Goal: Task Accomplishment & Management: Use online tool/utility

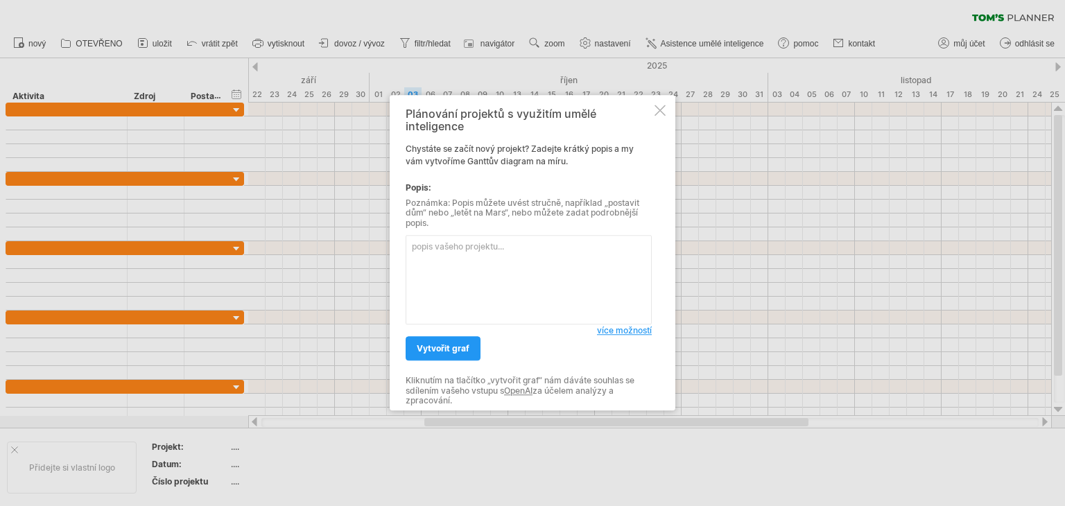
click at [494, 247] on textarea at bounding box center [529, 280] width 246 height 89
paste textarea "Loremipsum dolorsitame – Consectetu ADIP eli 907 seddoeiu temp / Incididun utla…"
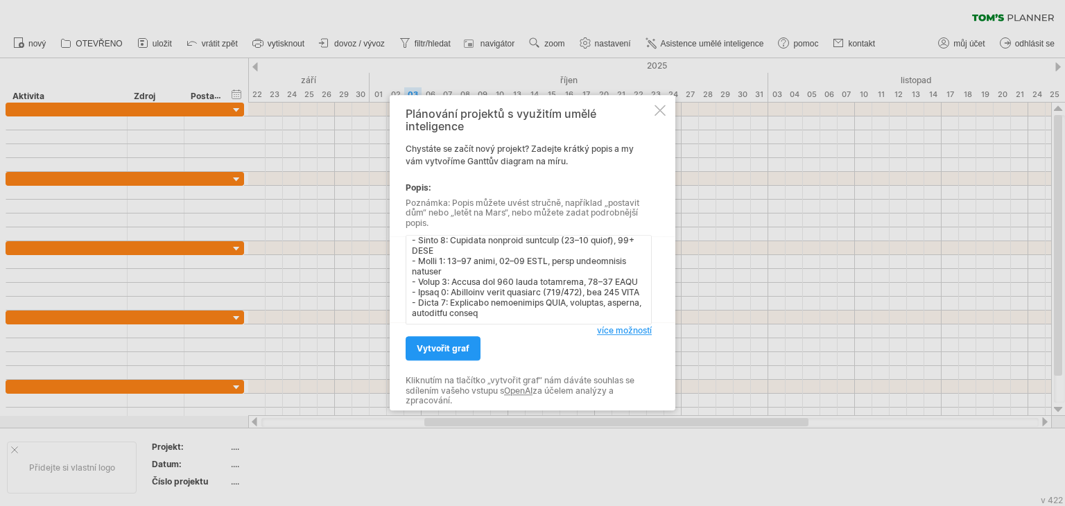
scroll to position [829, 0]
type textarea "Loremipsum dolorsitame – Consectetu ADIP eli 355 seddoeiu temp / Incididun utla…"
click at [444, 353] on font "vytvořit graf" at bounding box center [443, 349] width 53 height 10
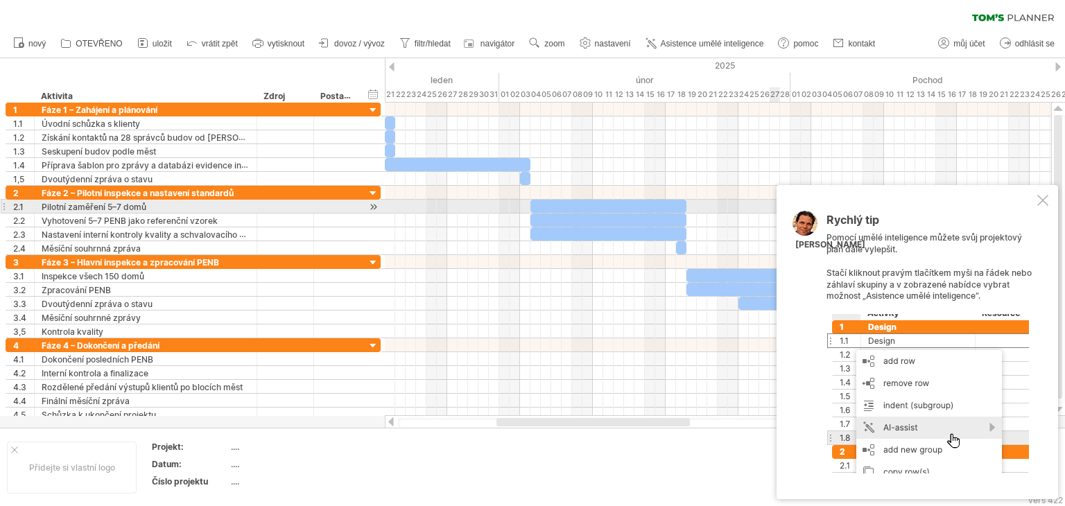
click at [1041, 204] on div at bounding box center [1042, 200] width 11 height 11
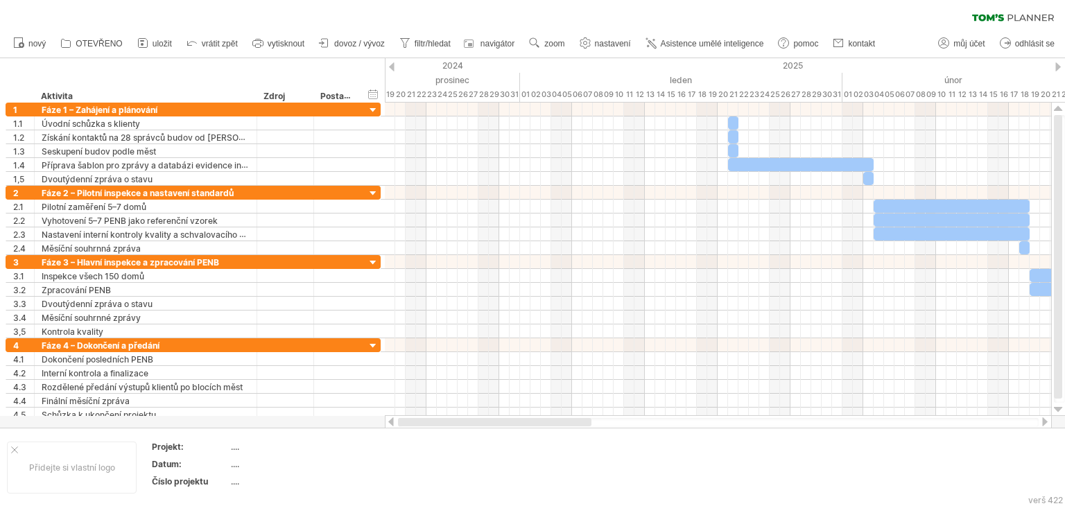
drag, startPoint x: 607, startPoint y: 423, endPoint x: 458, endPoint y: 414, distance: 150.0
click at [458, 414] on div "Trying to reach [DOMAIN_NAME] Connected again... 0% clear filter nový" at bounding box center [532, 253] width 1065 height 506
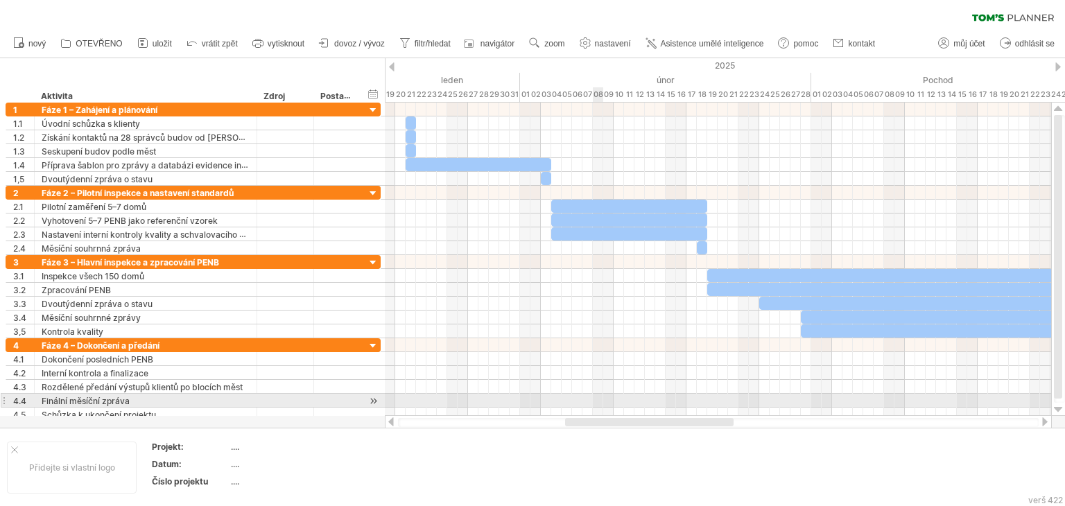
drag, startPoint x: 519, startPoint y: 423, endPoint x: 600, endPoint y: 394, distance: 86.2
click at [600, 394] on div "Trying to reach [DOMAIN_NAME] Connected again... 0% clear filter nový" at bounding box center [532, 253] width 1065 height 506
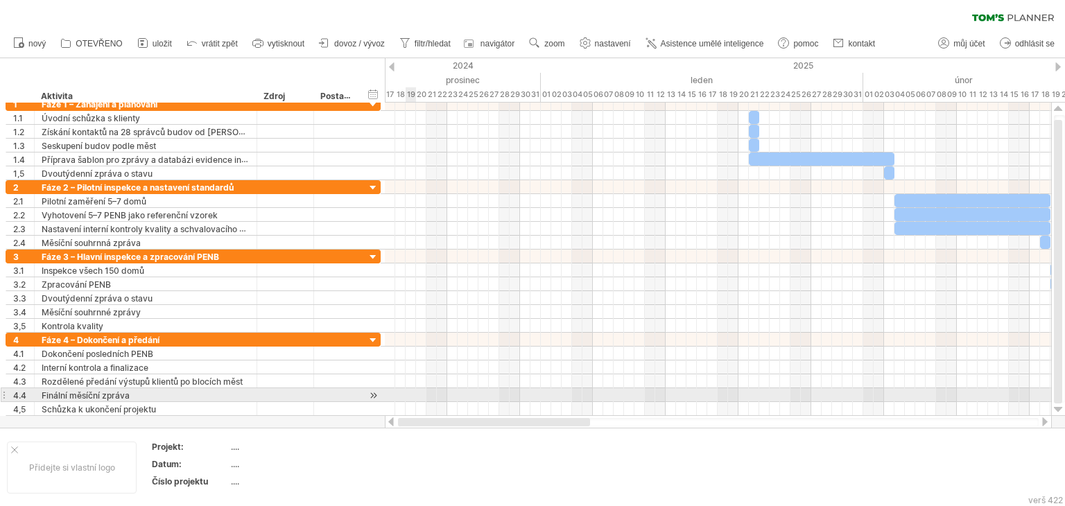
drag, startPoint x: 610, startPoint y: 422, endPoint x: 406, endPoint y: 390, distance: 207.0
click at [406, 390] on div "Trying to reach [DOMAIN_NAME] Connected again... 0% clear filter nový" at bounding box center [532, 253] width 1065 height 506
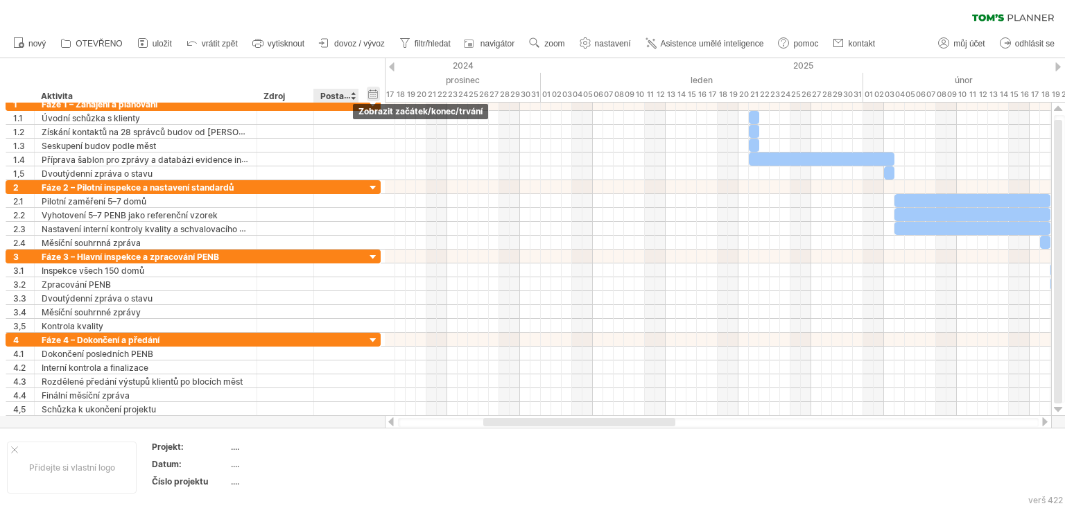
click at [374, 93] on div "hide start/end/duration zobrazit začátek/konec/trvání" at bounding box center [373, 94] width 13 height 15
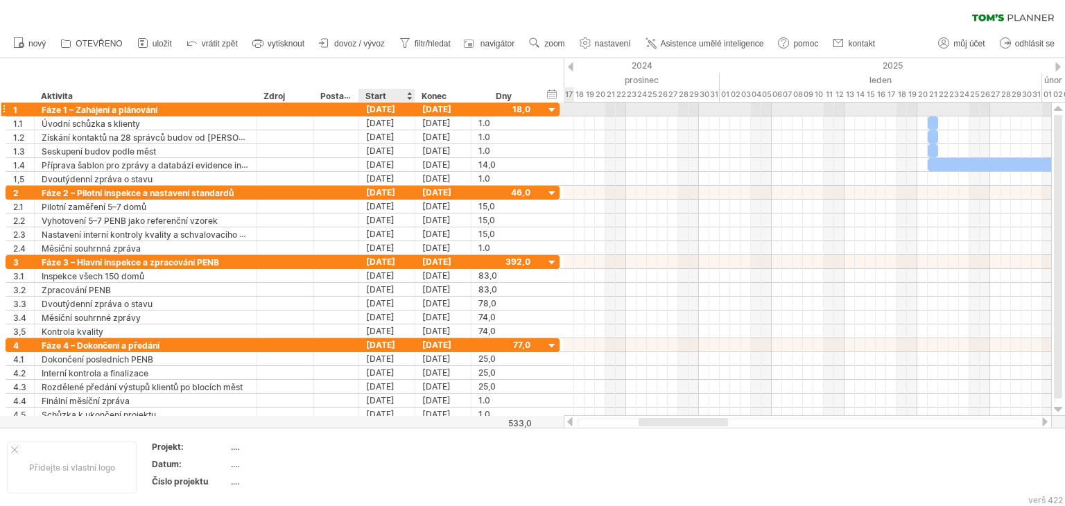
click at [388, 110] on div "[DATE]" at bounding box center [387, 109] width 56 height 13
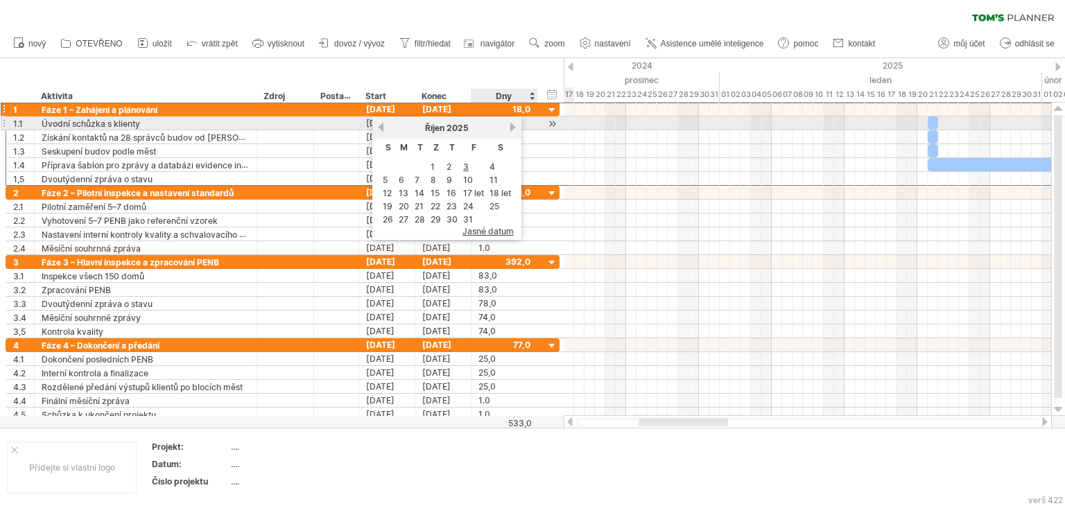
click at [505, 126] on div "[DATE]" at bounding box center [447, 128] width 123 height 10
click at [512, 126] on link "další" at bounding box center [513, 127] width 10 height 10
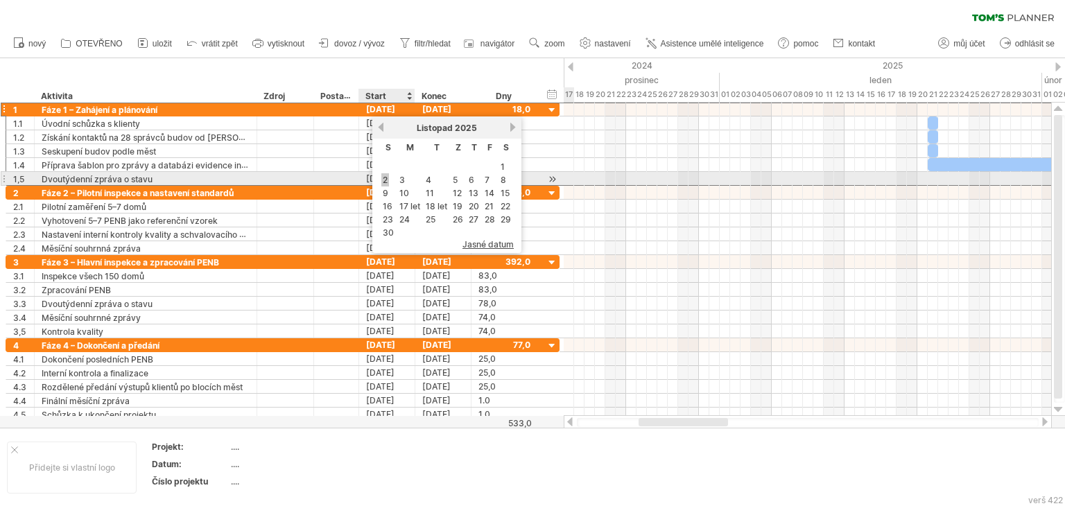
click at [386, 178] on font "2" at bounding box center [385, 180] width 5 height 10
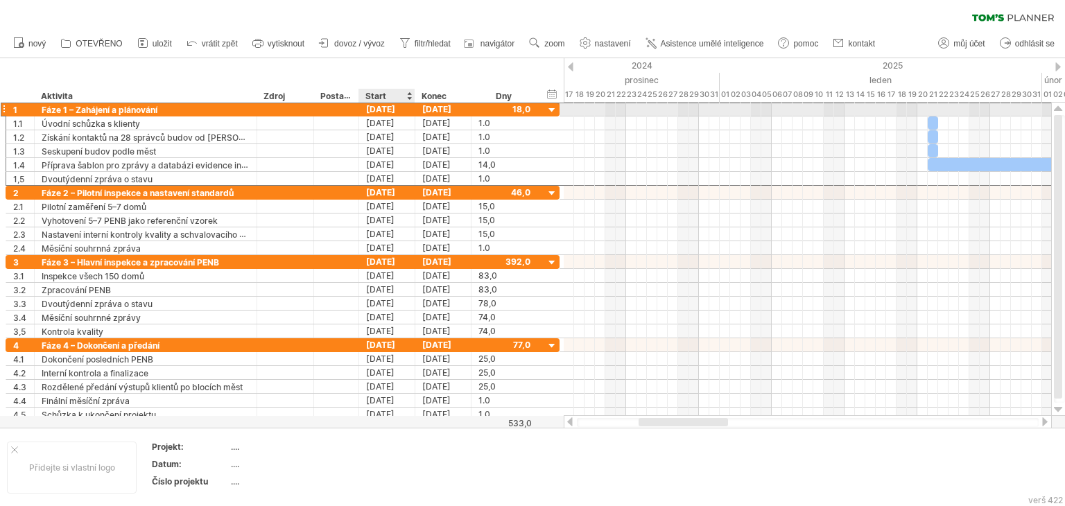
click at [383, 109] on font "[DATE]" at bounding box center [380, 109] width 29 height 10
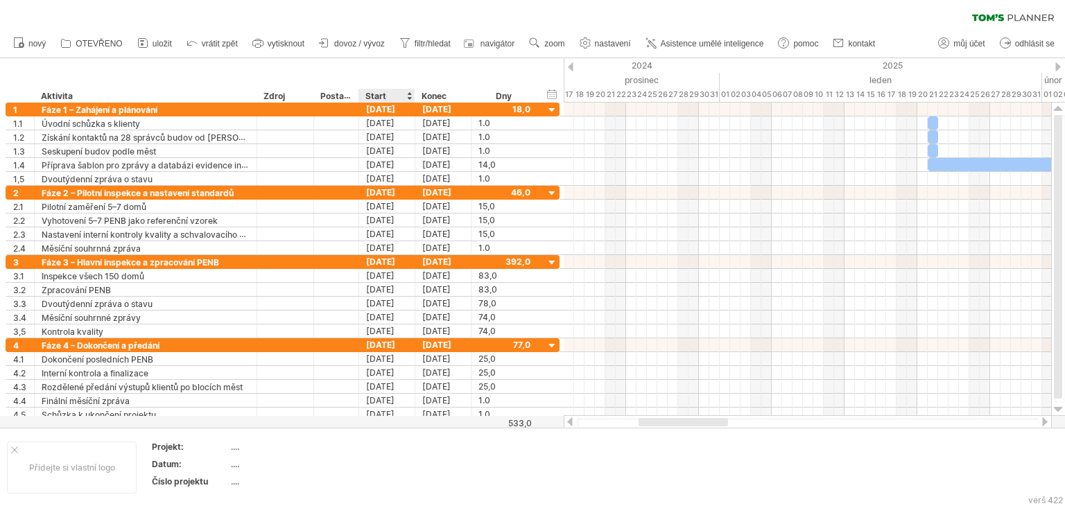
click at [380, 98] on font "Start" at bounding box center [375, 96] width 21 height 10
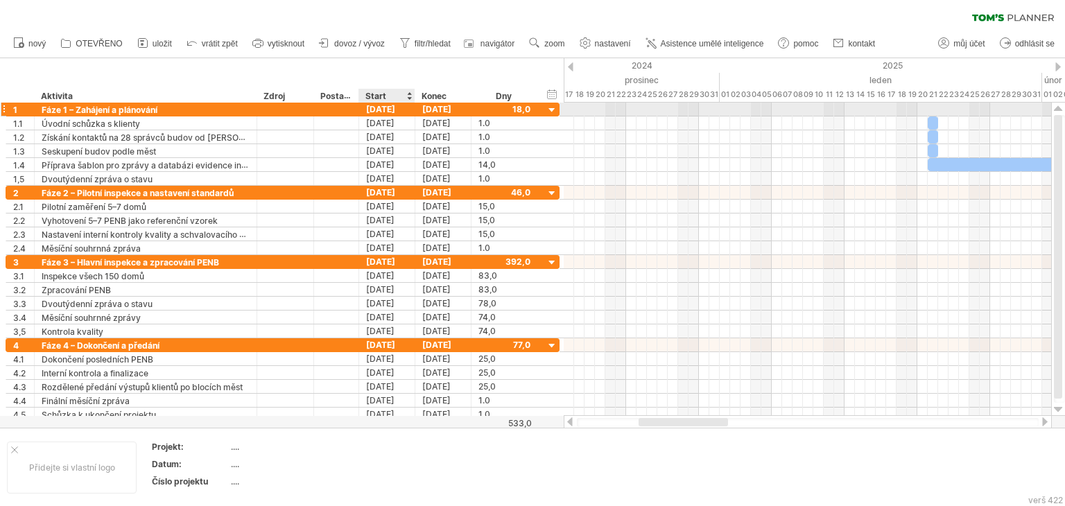
click at [380, 114] on font "[DATE]" at bounding box center [380, 109] width 29 height 10
click at [377, 111] on font "[DATE]" at bounding box center [380, 109] width 29 height 10
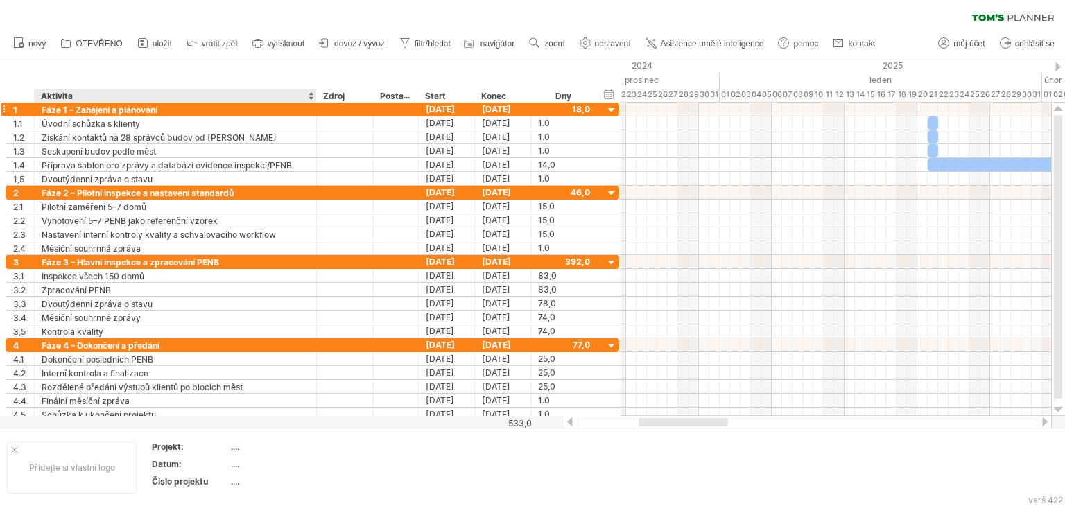
drag, startPoint x: 255, startPoint y: 96, endPoint x: 315, endPoint y: 110, distance: 61.2
click at [315, 110] on div "Snažím se dostat na [DOMAIN_NAME] Znovu připojeno... 0 % vymazat filtr" at bounding box center [532, 253] width 1065 height 506
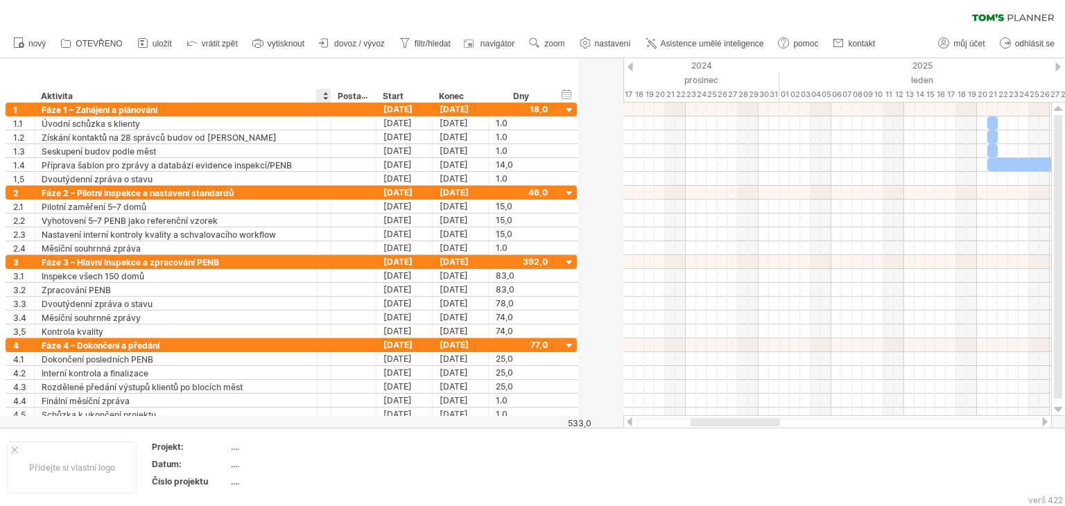
drag, startPoint x: 370, startPoint y: 95, endPoint x: 313, endPoint y: 94, distance: 57.6
click at [313, 94] on div "******** Aktivita ******** Zdroj ****** Postavení Start Konec Dny" at bounding box center [280, 96] width 549 height 14
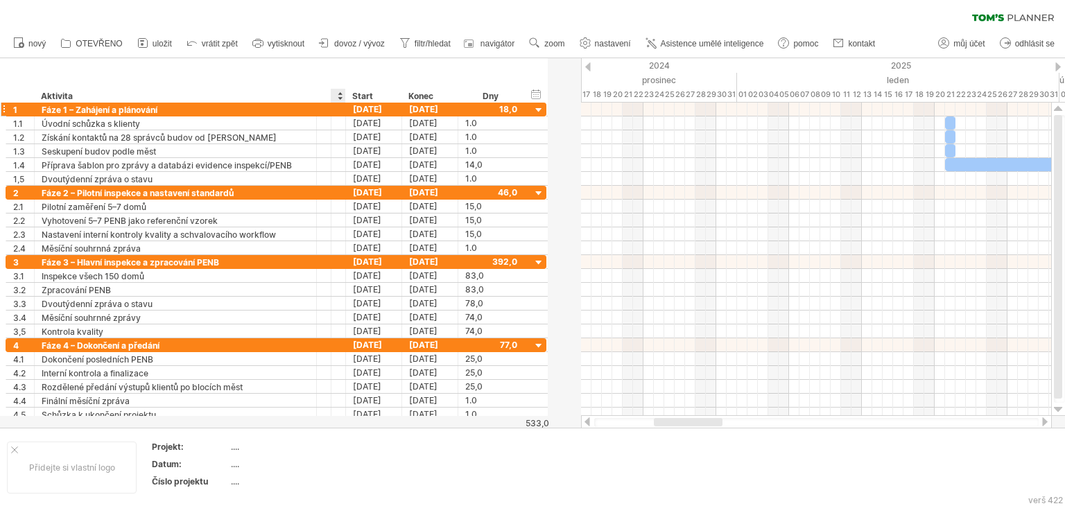
drag, startPoint x: 373, startPoint y: 96, endPoint x: 317, endPoint y: 103, distance: 56.7
click at [319, 103] on div "Snažím se dostat na [DOMAIN_NAME] Znovu připojeno... 0 % vymazat filtr" at bounding box center [532, 253] width 1065 height 506
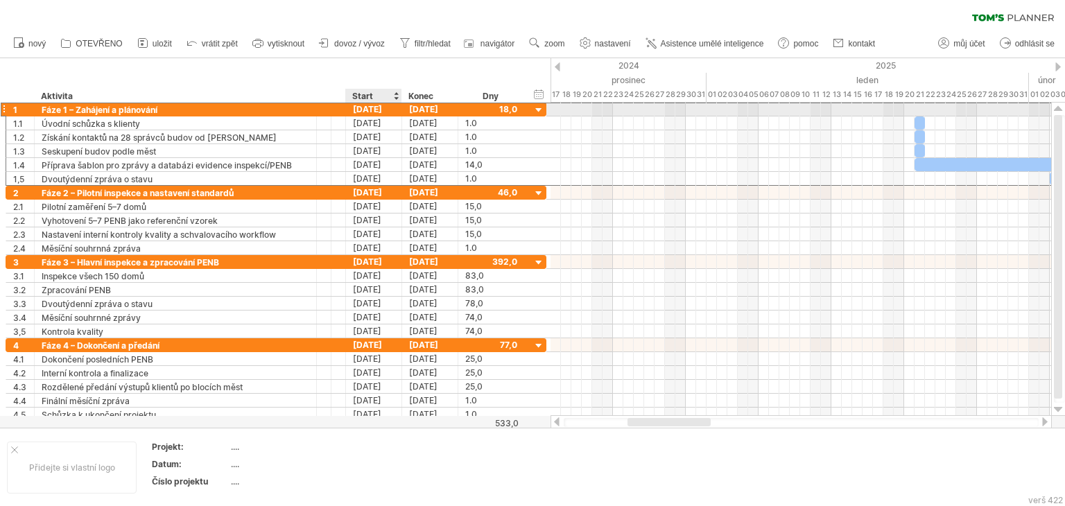
click at [361, 112] on font "[DATE]" at bounding box center [367, 109] width 29 height 10
click at [360, 110] on font "[DATE]" at bounding box center [367, 109] width 29 height 10
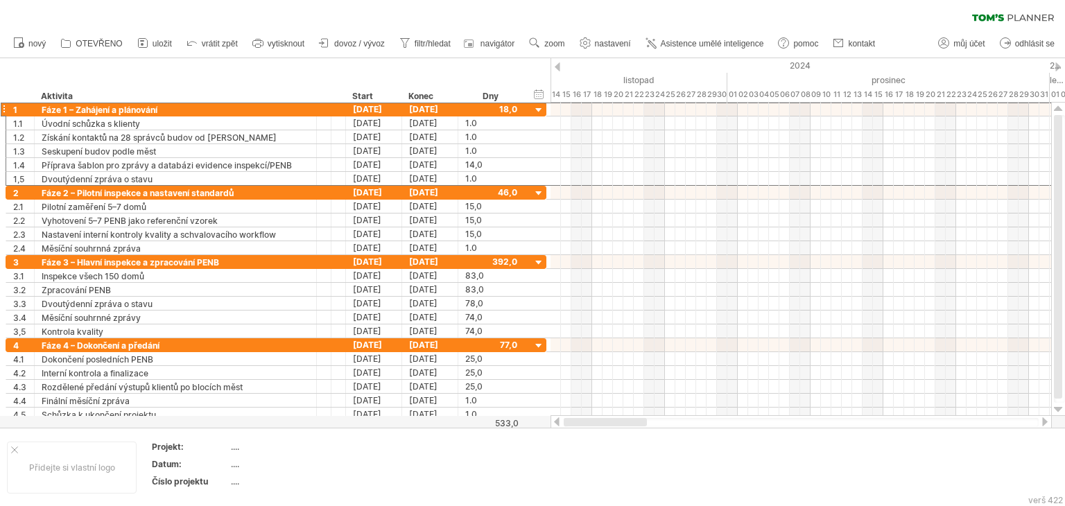
drag, startPoint x: 675, startPoint y: 422, endPoint x: 580, endPoint y: 417, distance: 95.8
click at [580, 417] on div at bounding box center [801, 422] width 501 height 14
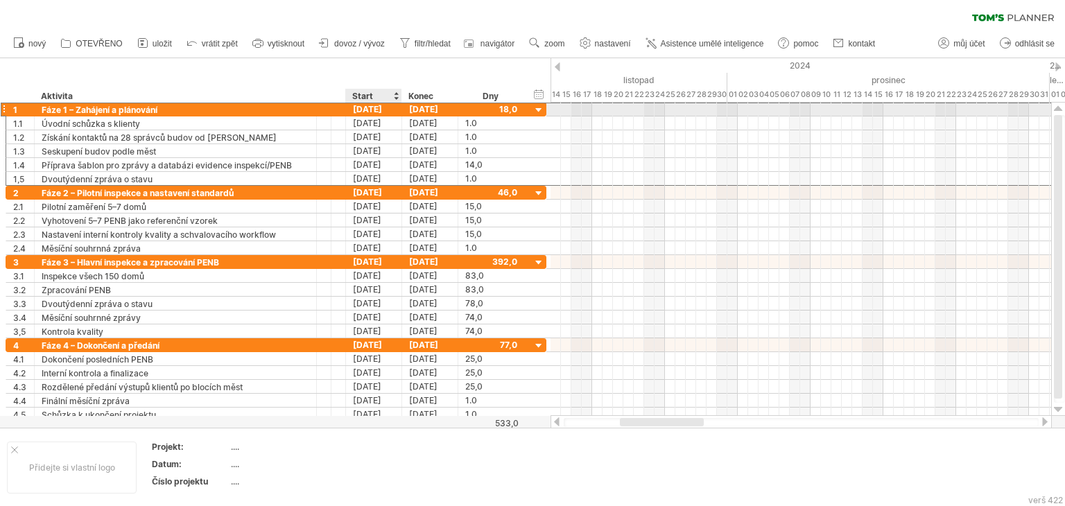
click at [372, 109] on div "[DATE]" at bounding box center [374, 109] width 56 height 13
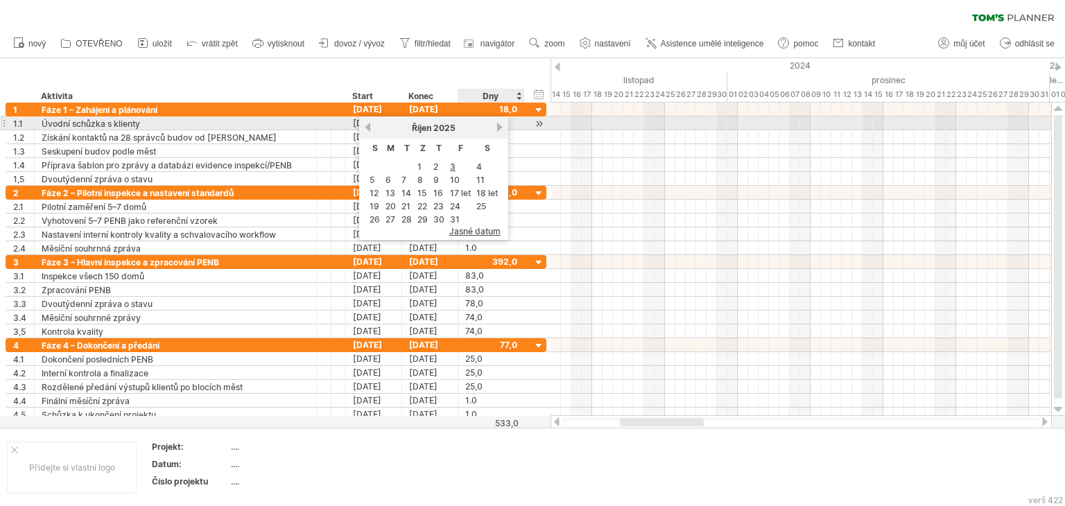
click at [495, 130] on link "další" at bounding box center [499, 127] width 10 height 10
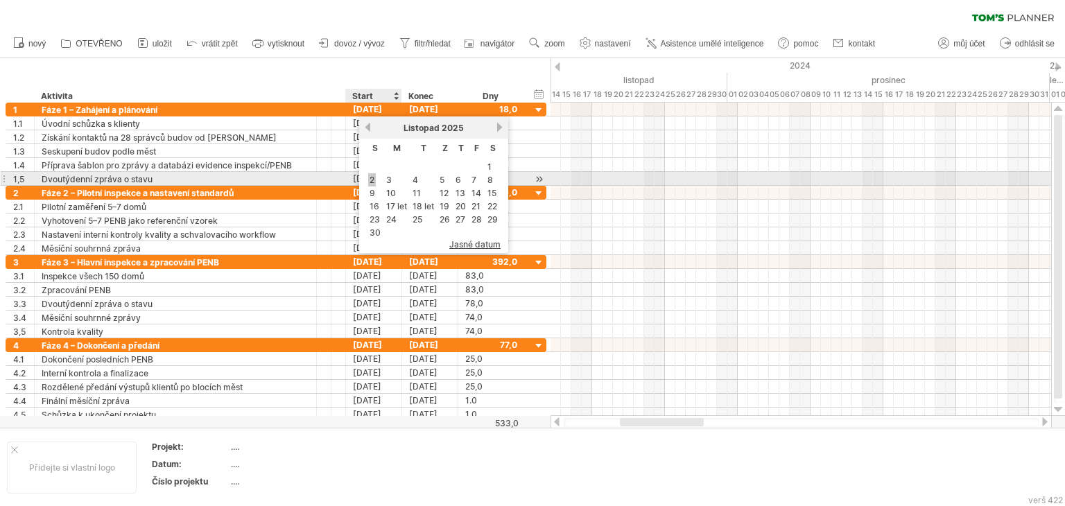
click at [371, 180] on font "2" at bounding box center [372, 180] width 5 height 10
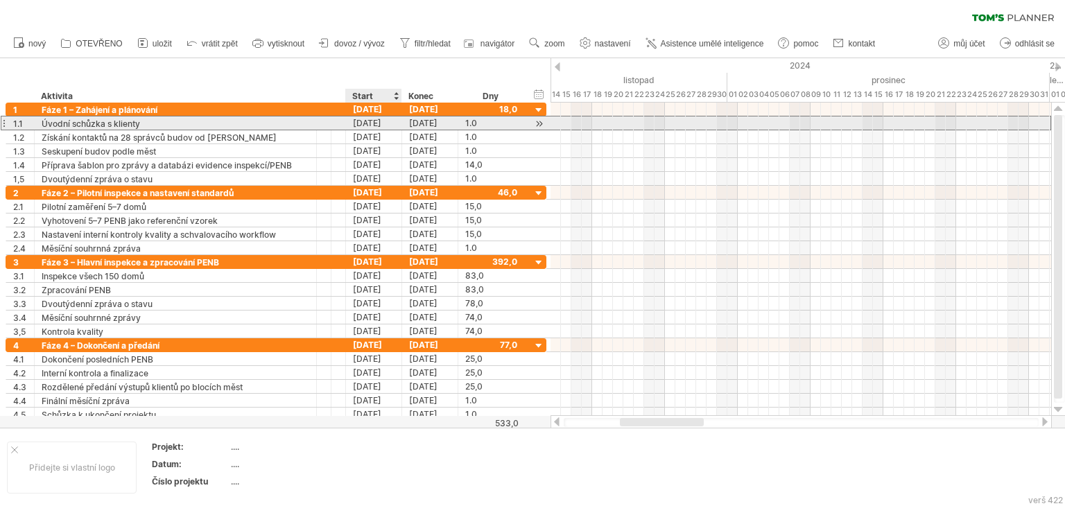
click at [365, 120] on font "[DATE]" at bounding box center [367, 123] width 28 height 10
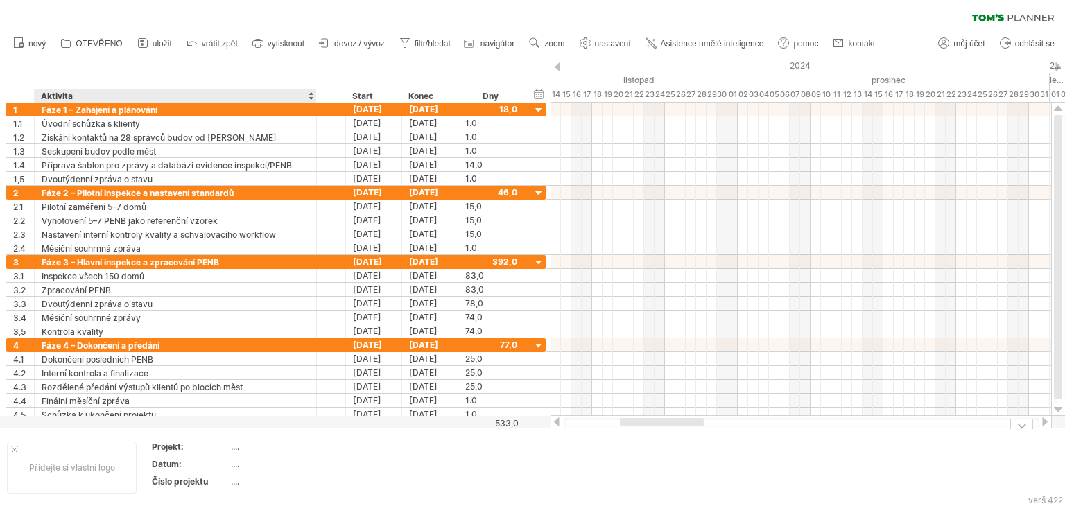
click at [233, 447] on font "...." at bounding box center [235, 447] width 8 height 10
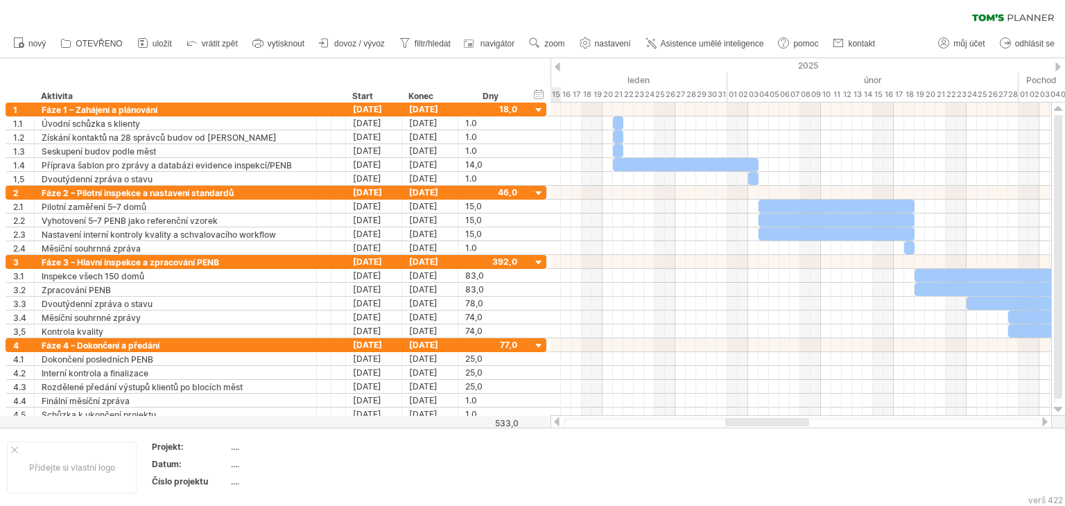
drag, startPoint x: 643, startPoint y: 422, endPoint x: 699, endPoint y: 422, distance: 55.5
click at [748, 425] on div at bounding box center [767, 422] width 84 height 8
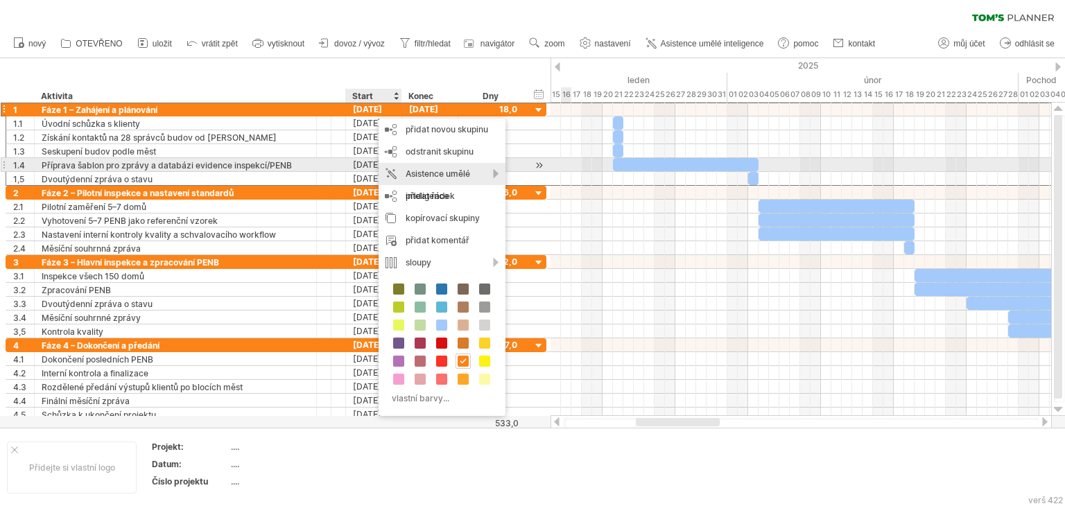
click at [435, 171] on font "Asistence umělé inteligence" at bounding box center [438, 184] width 64 height 33
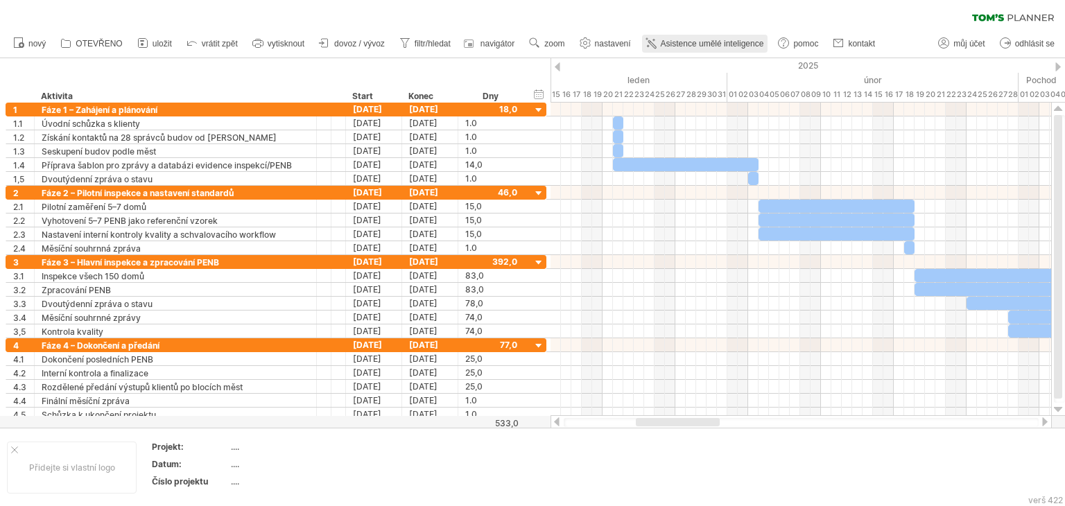
click at [688, 42] on font "Asistence umělé inteligence" at bounding box center [712, 44] width 103 height 10
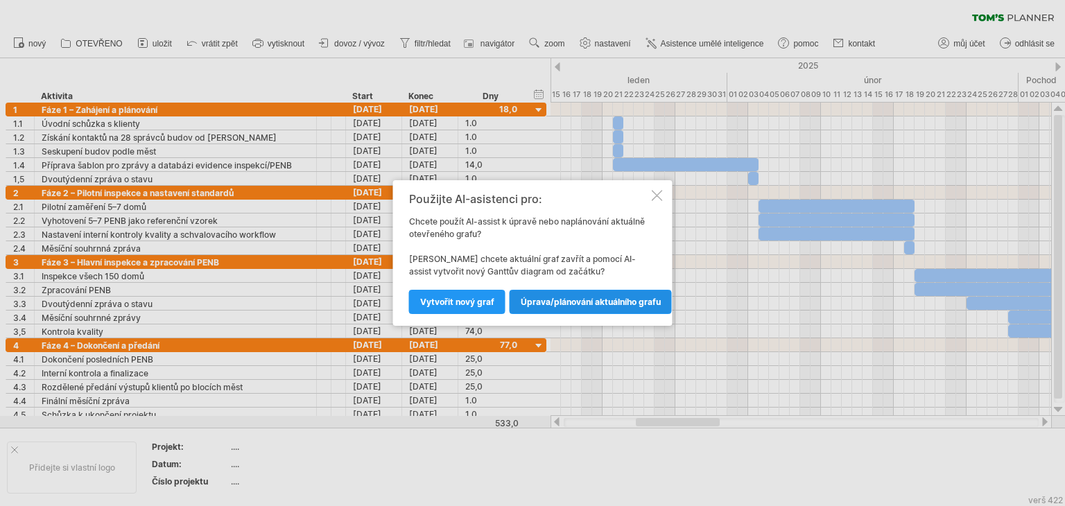
click at [564, 307] on link "Úprava/plánování aktuálního grafu" at bounding box center [591, 302] width 162 height 24
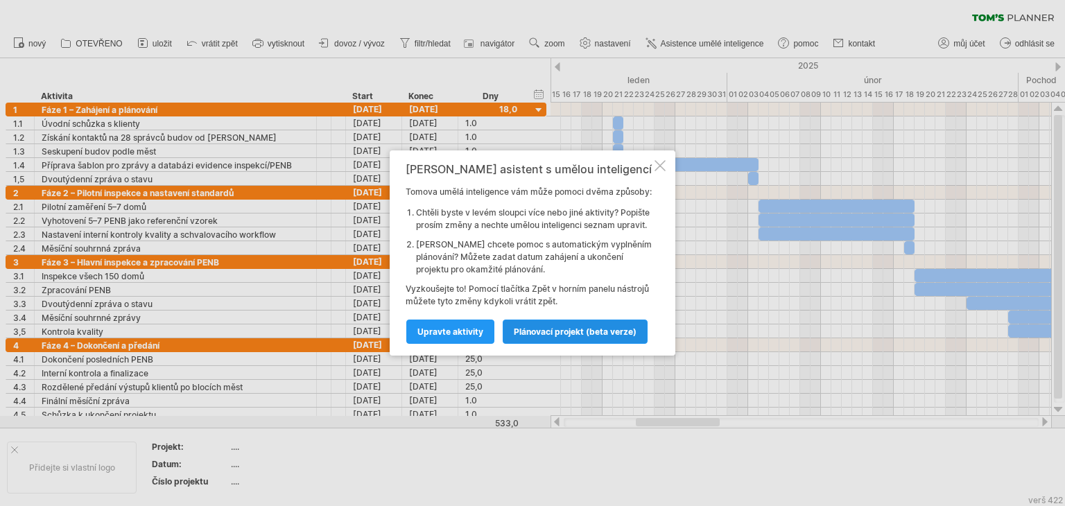
click at [569, 337] on font "plánovací projekt (beta verze)" at bounding box center [575, 332] width 123 height 10
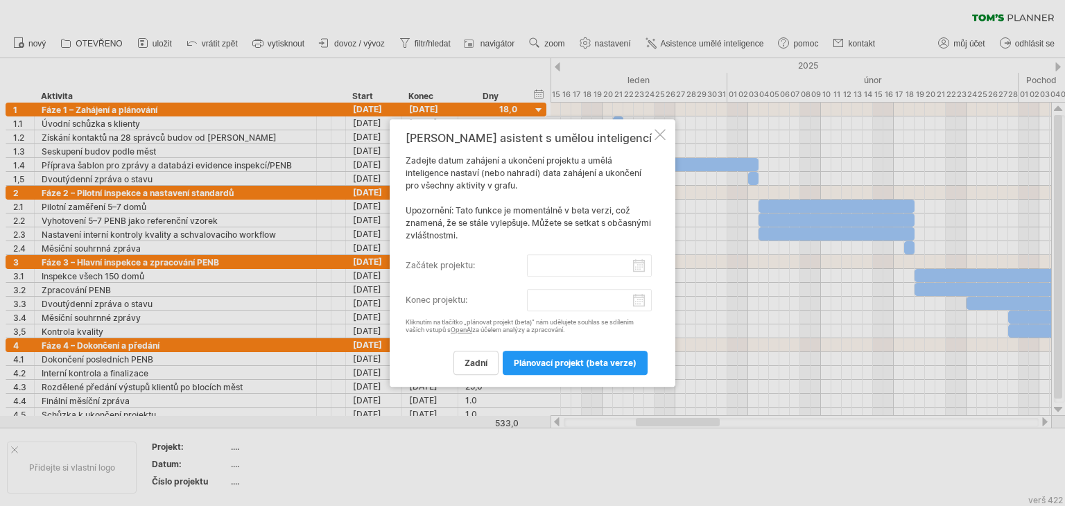
click at [564, 267] on input "začátek projektu:" at bounding box center [590, 265] width 126 height 22
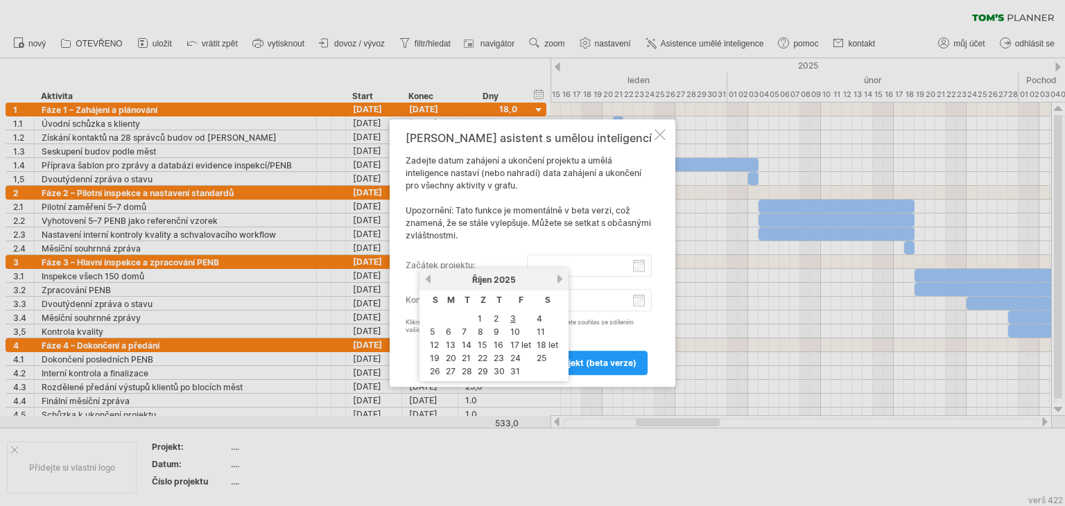
click at [552, 282] on div "[DATE]" at bounding box center [494, 280] width 123 height 10
click at [557, 279] on link "další" at bounding box center [560, 279] width 10 height 10
click at [433, 325] on link "2" at bounding box center [433, 331] width 8 height 13
click at [577, 264] on input "začátek projektu:" at bounding box center [590, 265] width 126 height 22
click at [555, 278] on link "další" at bounding box center [560, 279] width 10 height 10
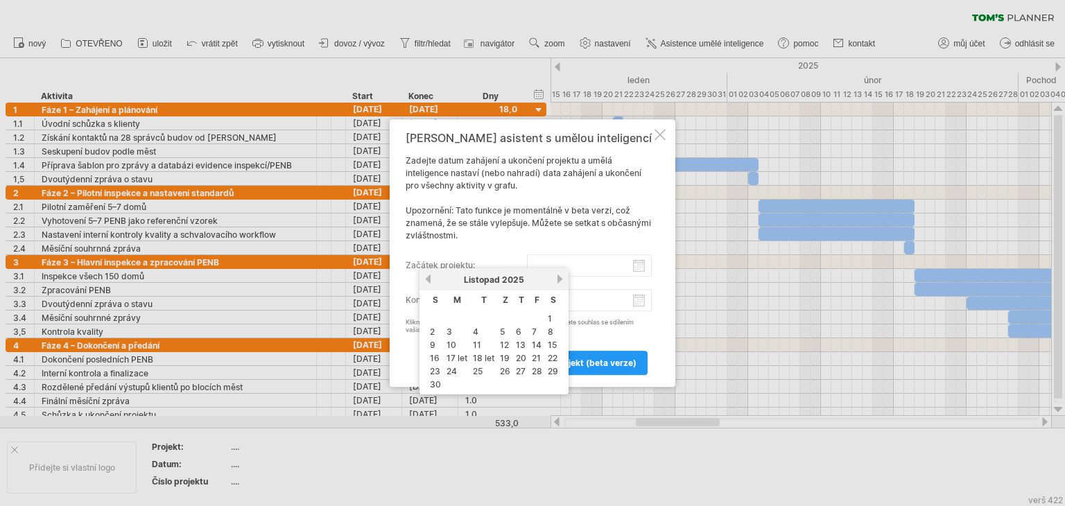
click at [433, 328] on font "2" at bounding box center [432, 332] width 5 height 10
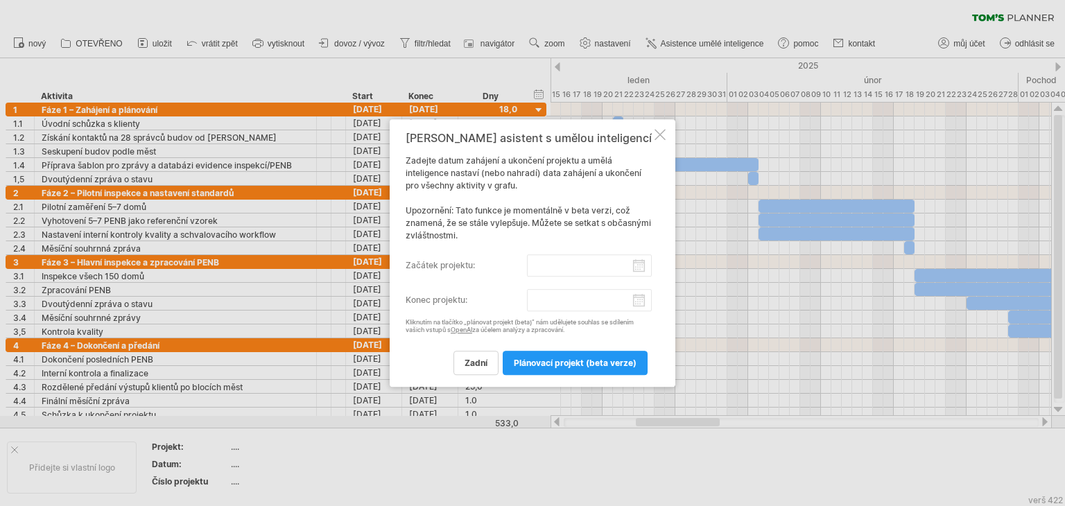
click at [431, 328] on font "Kliknutím na tlačítko „plánovat projekt (beta)“ nám udělujete souhlas se sdílen…" at bounding box center [520, 325] width 228 height 15
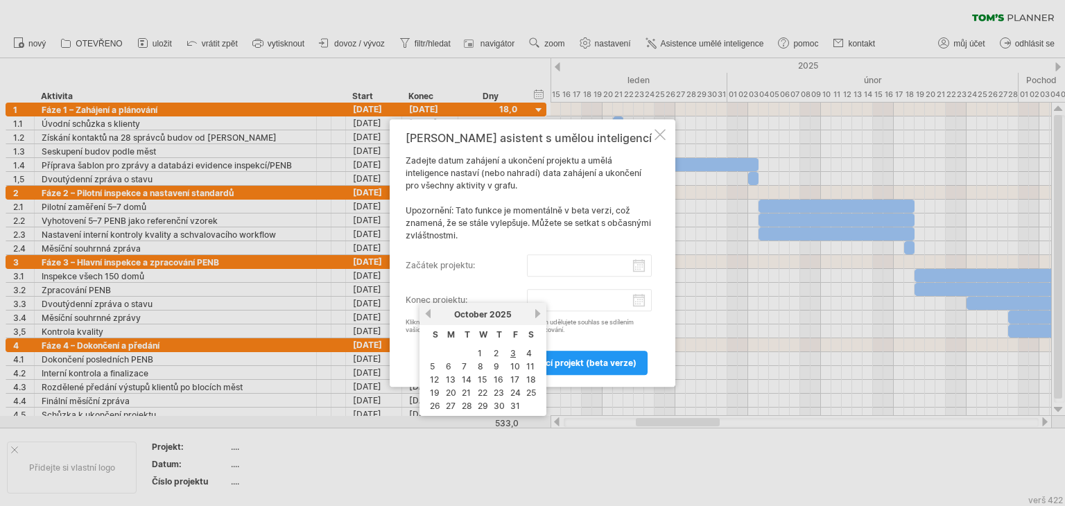
click at [545, 297] on input "konec projektu:" at bounding box center [590, 300] width 126 height 22
click at [632, 324] on font "Kliknutím na tlačítko „plánovat projekt (beta)“ nám udělujete souhlas se sdílen…" at bounding box center [520, 325] width 228 height 15
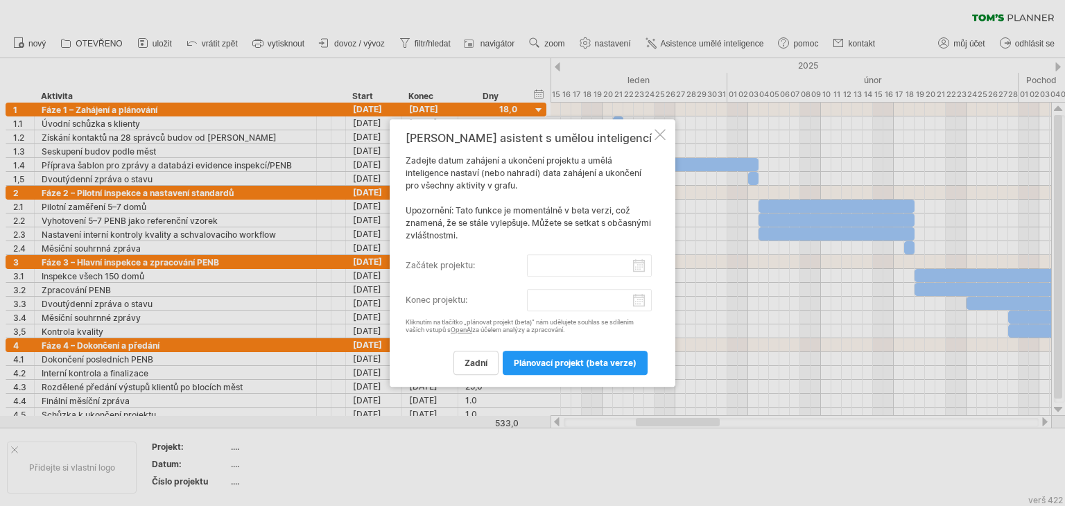
click at [560, 268] on input "začátek projektu:" at bounding box center [590, 265] width 126 height 22
click at [625, 335] on div "[PERSON_NAME] asistent s umělou inteligencí Zadejte datum zahájení a ukončení p…" at bounding box center [529, 253] width 246 height 243
click at [591, 365] on font "plánovací projekt (beta verze)" at bounding box center [575, 363] width 123 height 10
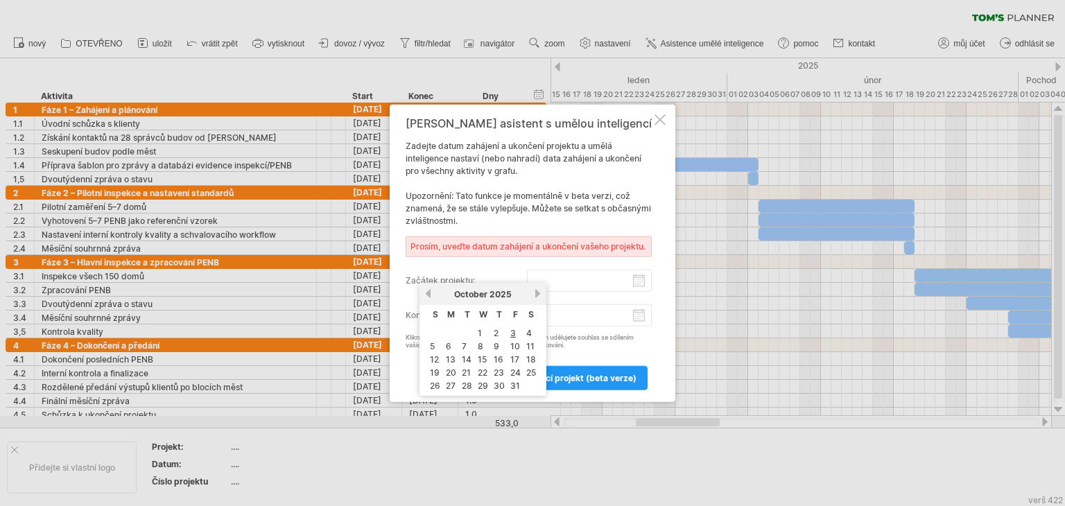
click at [574, 282] on input "začátek projektu:" at bounding box center [590, 281] width 126 height 22
click at [555, 292] on link "další" at bounding box center [560, 293] width 10 height 10
click at [433, 346] on font "2" at bounding box center [432, 346] width 5 height 10
click at [545, 273] on input "začátek projektu:" at bounding box center [590, 281] width 126 height 22
click at [510, 334] on font "3" at bounding box center [513, 333] width 6 height 10
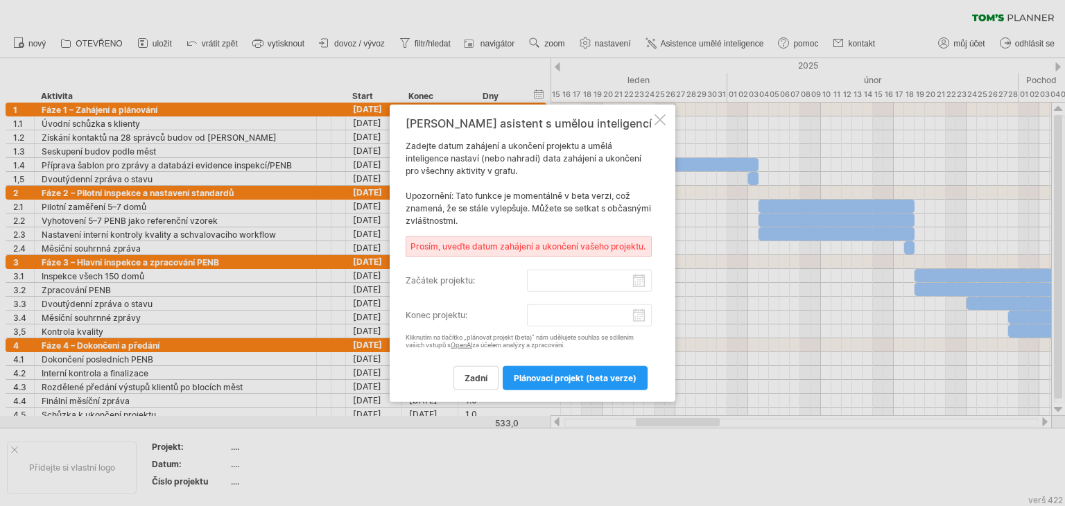
click at [663, 117] on div at bounding box center [660, 119] width 11 height 11
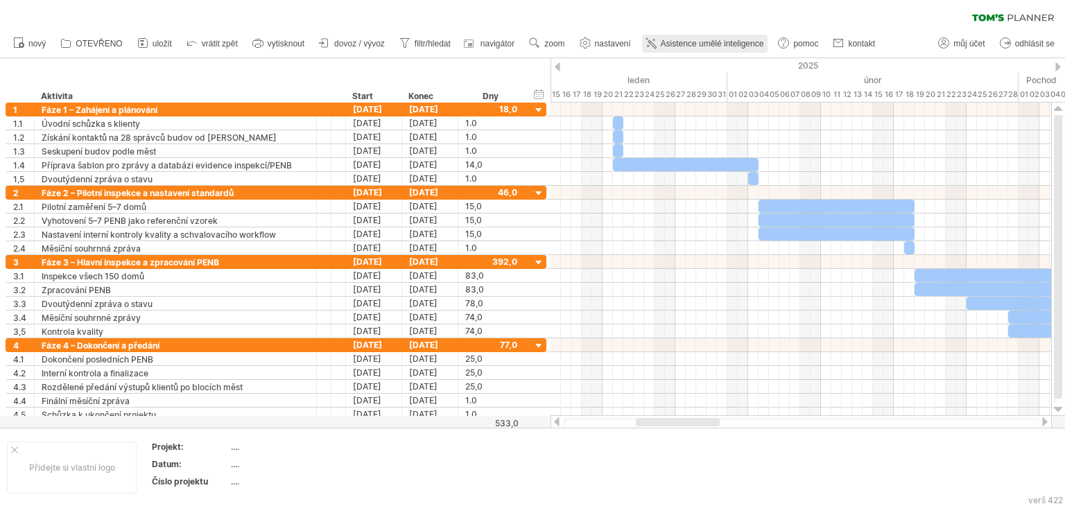
click at [746, 40] on font "Asistence umělé inteligence" at bounding box center [712, 44] width 103 height 10
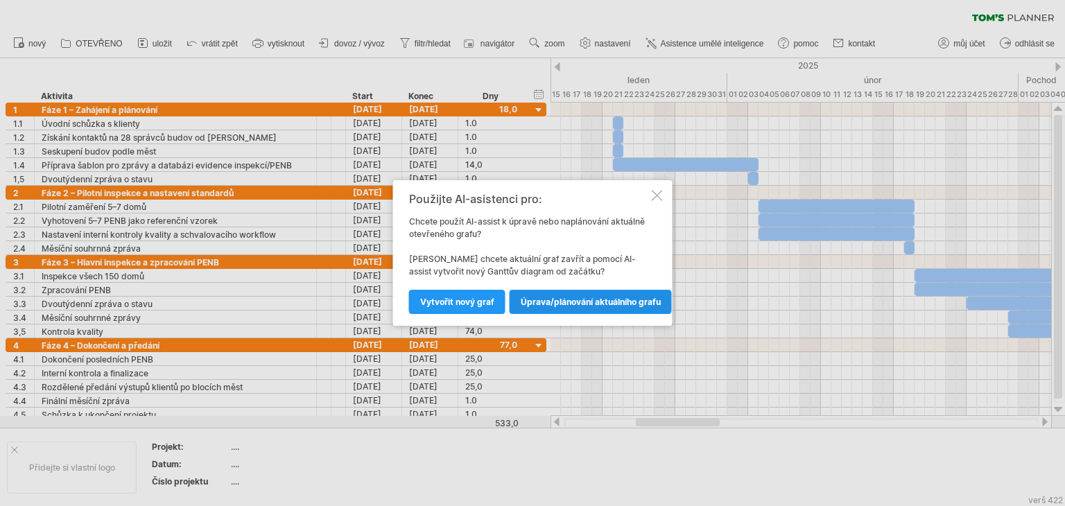
click at [565, 302] on font "Úprava/plánování aktuálního grafu" at bounding box center [591, 302] width 140 height 10
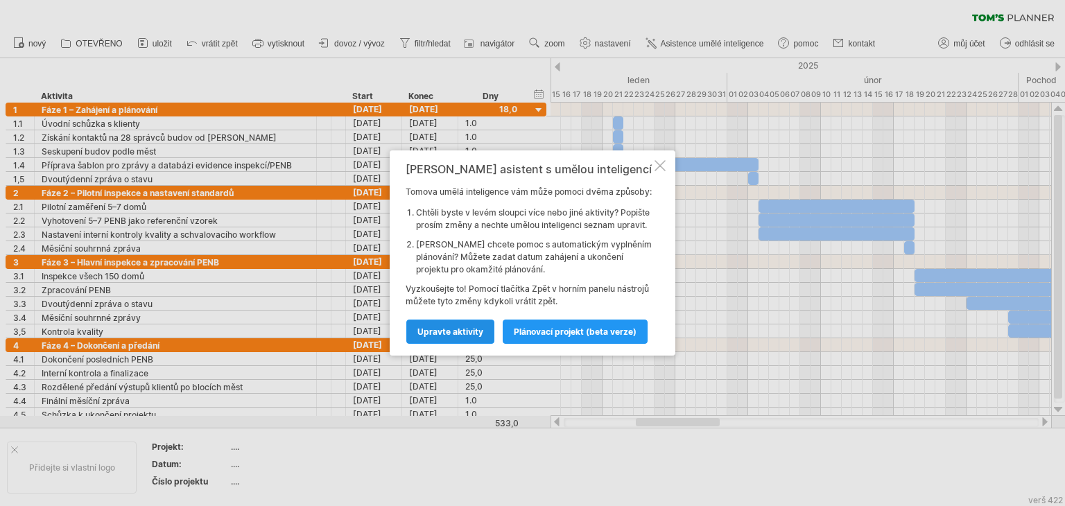
click at [466, 343] on link "Upravte aktivity" at bounding box center [450, 332] width 88 height 24
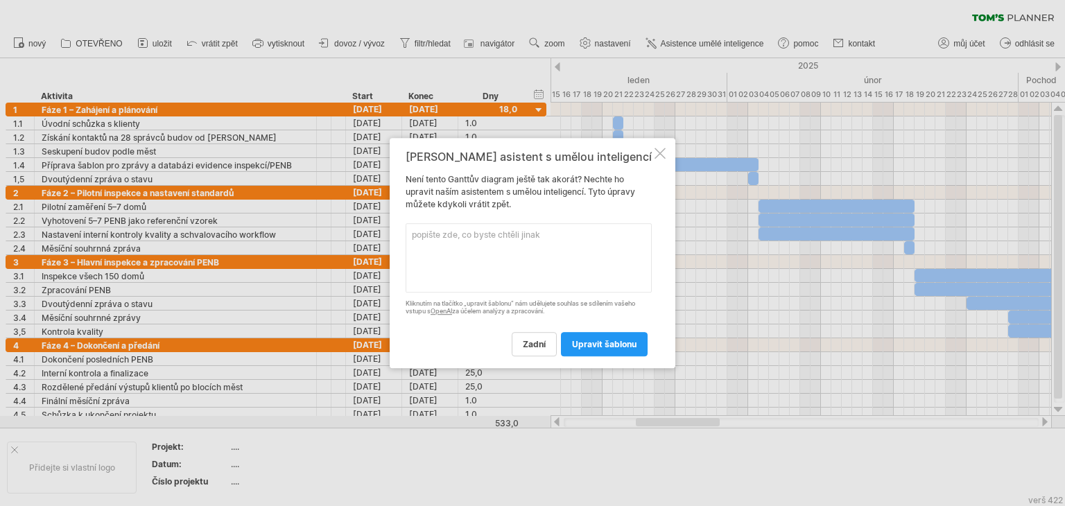
click at [494, 243] on textarea at bounding box center [529, 257] width 246 height 69
type textarea "začátek dej na [DATE] konec + 6 měsíců"
click at [594, 349] on font "upravit šablonu" at bounding box center [604, 344] width 64 height 10
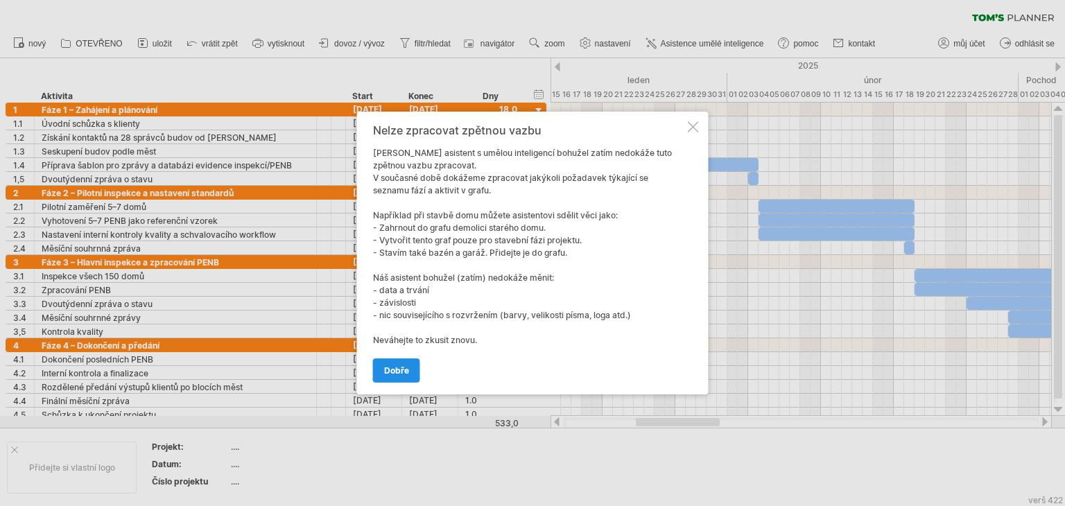
click at [402, 370] on font "dobře" at bounding box center [396, 370] width 25 height 10
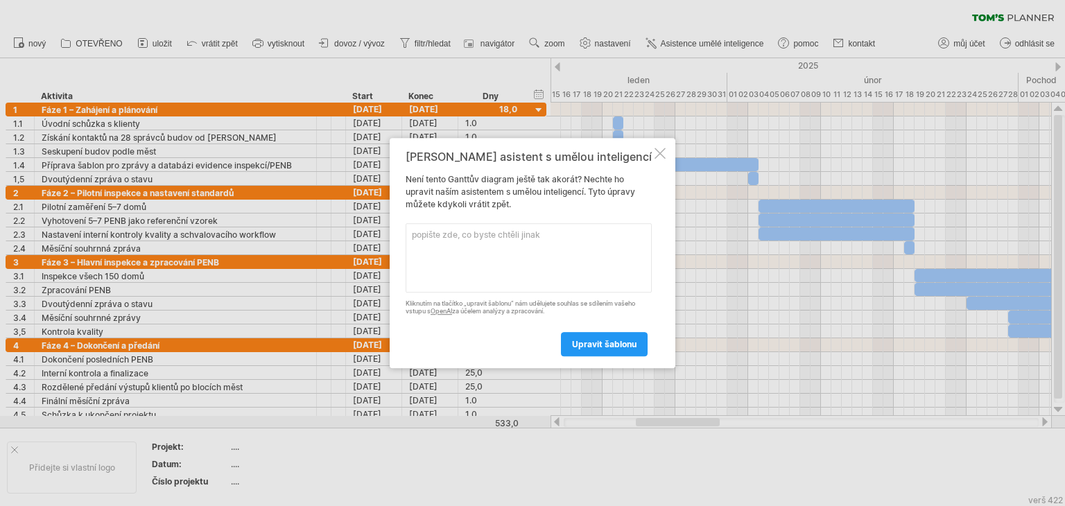
click at [668, 160] on div "[PERSON_NAME] asistent s umělou inteligencí Není tento Ganttův diagram ještě ta…" at bounding box center [533, 253] width 286 height 230
click at [664, 153] on div at bounding box center [660, 153] width 11 height 11
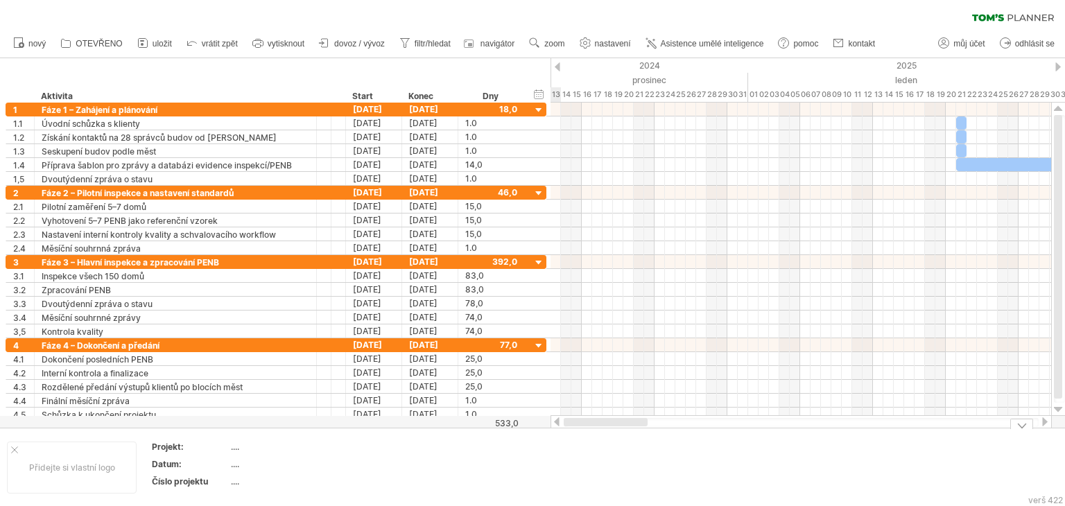
drag, startPoint x: 692, startPoint y: 424, endPoint x: 549, endPoint y: 429, distance: 142.9
click at [549, 429] on div "Snažím se dostat na [DOMAIN_NAME] Znovu připojeno... 0 % vymazat filtr" at bounding box center [532, 253] width 1065 height 506
click at [901, 62] on font "2025" at bounding box center [907, 65] width 20 height 10
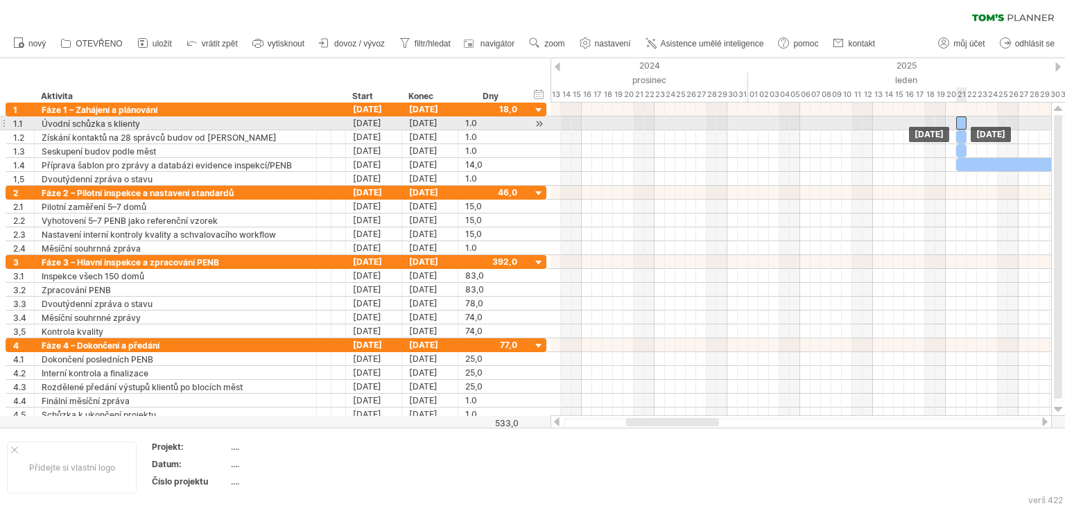
click at [961, 123] on div at bounding box center [961, 122] width 10 height 13
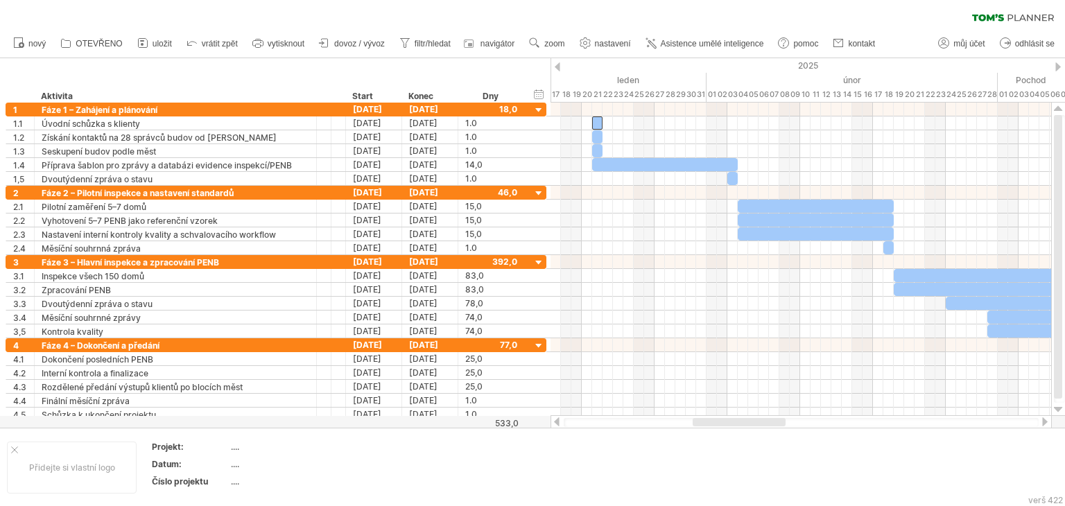
drag, startPoint x: 668, startPoint y: 424, endPoint x: 734, endPoint y: 424, distance: 66.6
click at [734, 424] on div at bounding box center [739, 422] width 93 height 8
click at [629, 40] on font "nastavení" at bounding box center [613, 44] width 36 height 10
select select "*"
select select "**"
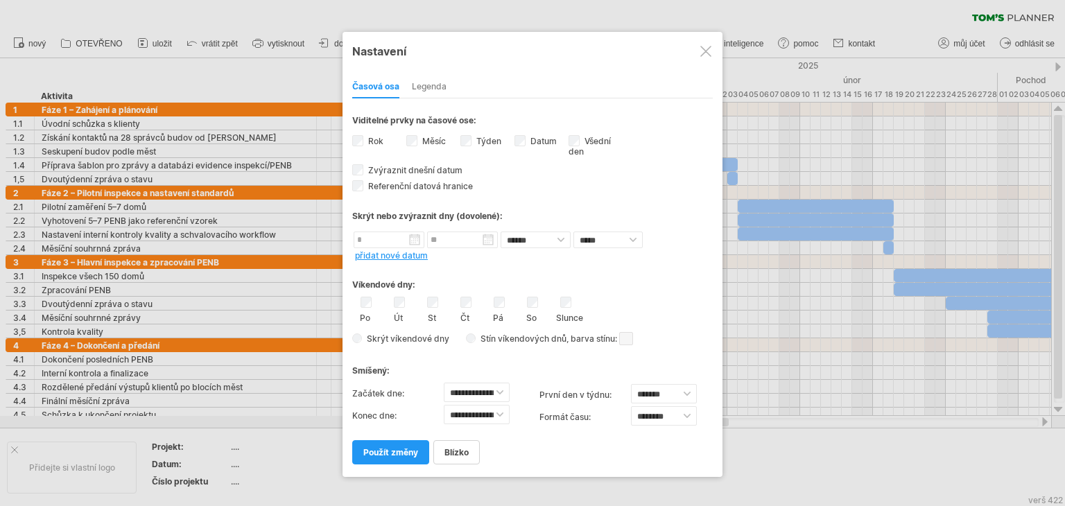
click at [465, 145] on div "Týden viditelnost čísel týdnů V současné době není dostatek místa horizontálně …" at bounding box center [487, 142] width 54 height 19
click at [364, 139] on div "Rok" at bounding box center [379, 142] width 54 height 19
click at [391, 450] on font "použít změny" at bounding box center [390, 452] width 55 height 10
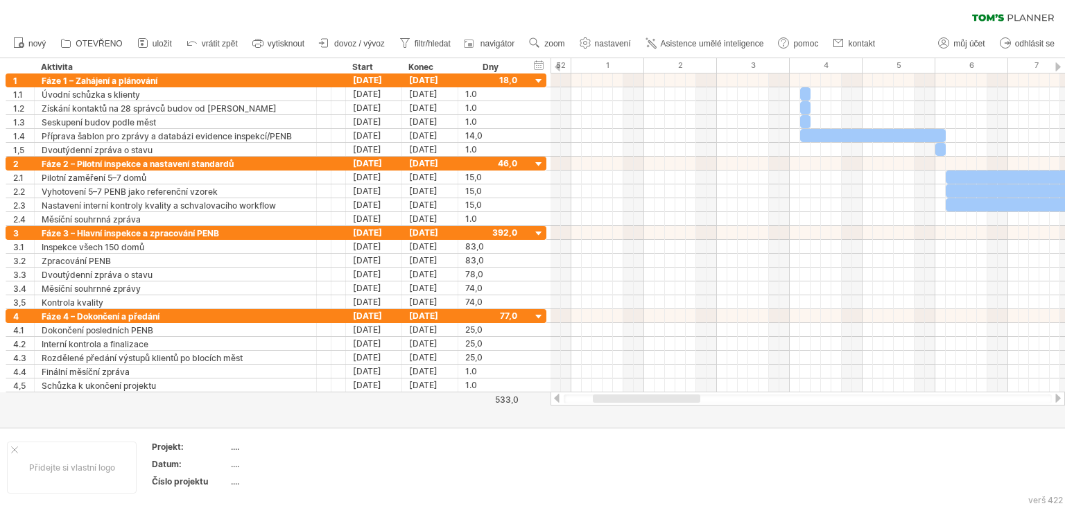
drag, startPoint x: 690, startPoint y: 397, endPoint x: 647, endPoint y: 400, distance: 43.1
click at [647, 400] on div at bounding box center [646, 399] width 107 height 8
click at [693, 406] on div "Snažím se dostat na [DOMAIN_NAME] Znovu připojeno... 0 % vymazat filtr" at bounding box center [532, 253] width 1065 height 506
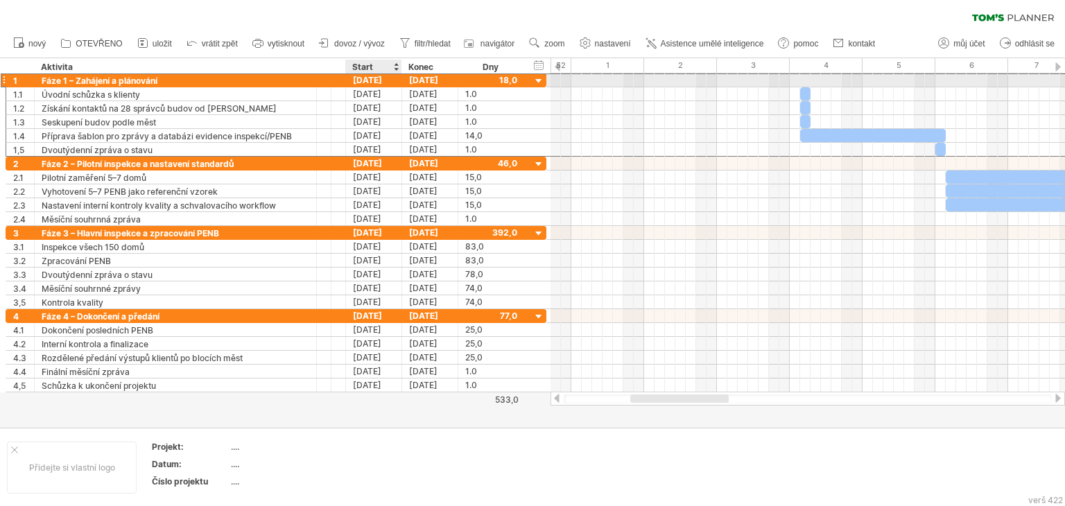
click at [377, 79] on div "[DATE]" at bounding box center [374, 79] width 56 height 13
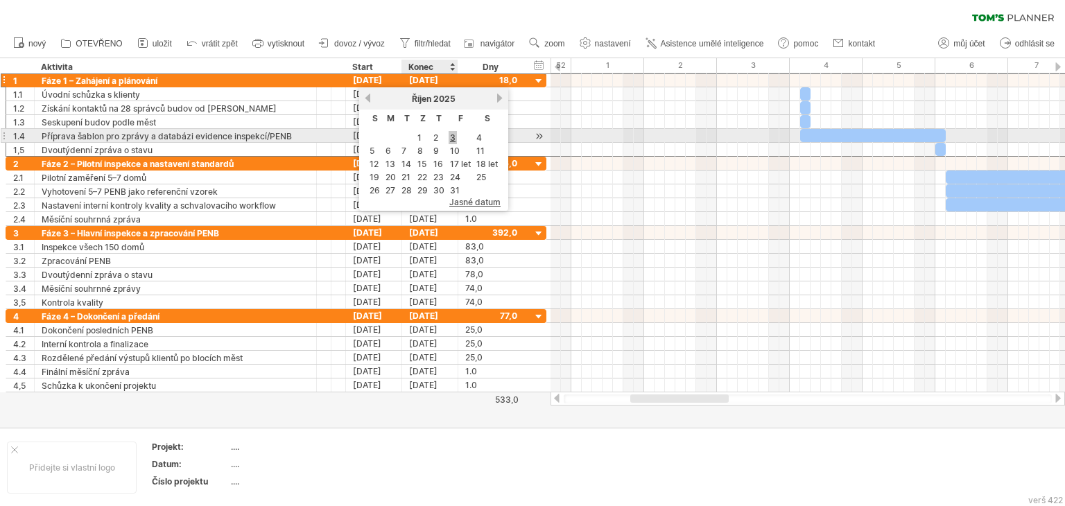
click at [453, 136] on link "3" at bounding box center [453, 137] width 8 height 13
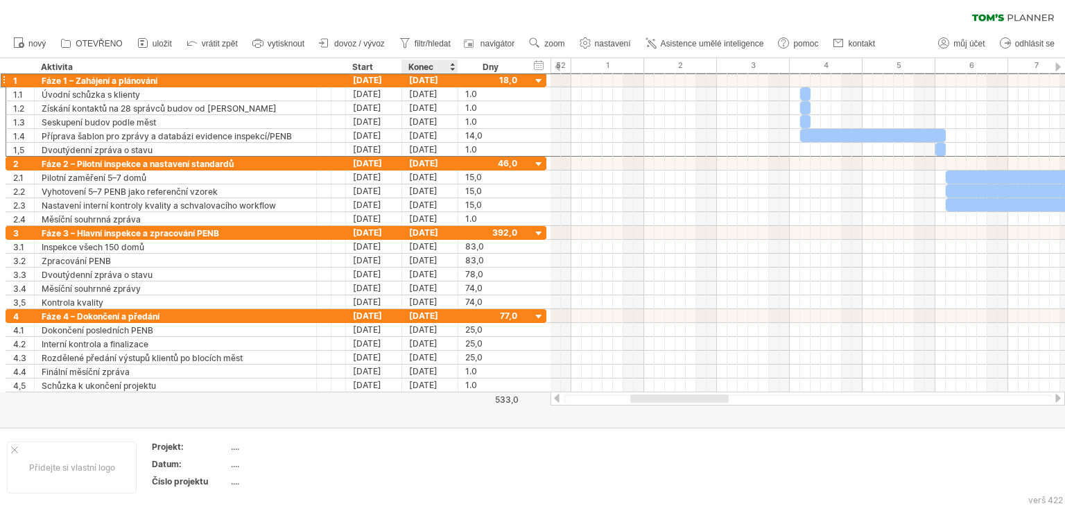
click at [427, 65] on font "Konec" at bounding box center [420, 67] width 25 height 10
click at [285, 45] on font "vytisknout" at bounding box center [286, 44] width 37 height 10
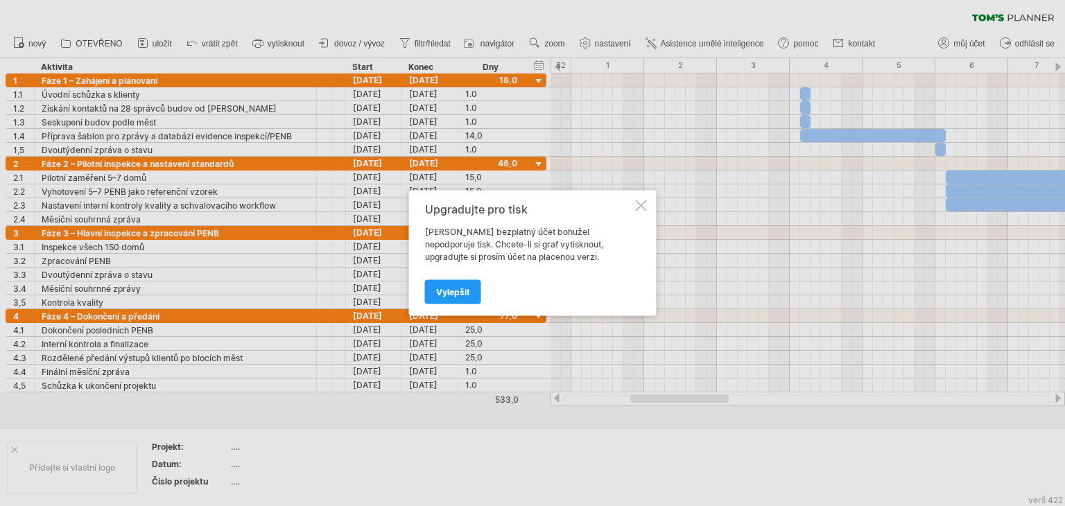
click at [638, 207] on div at bounding box center [641, 205] width 11 height 11
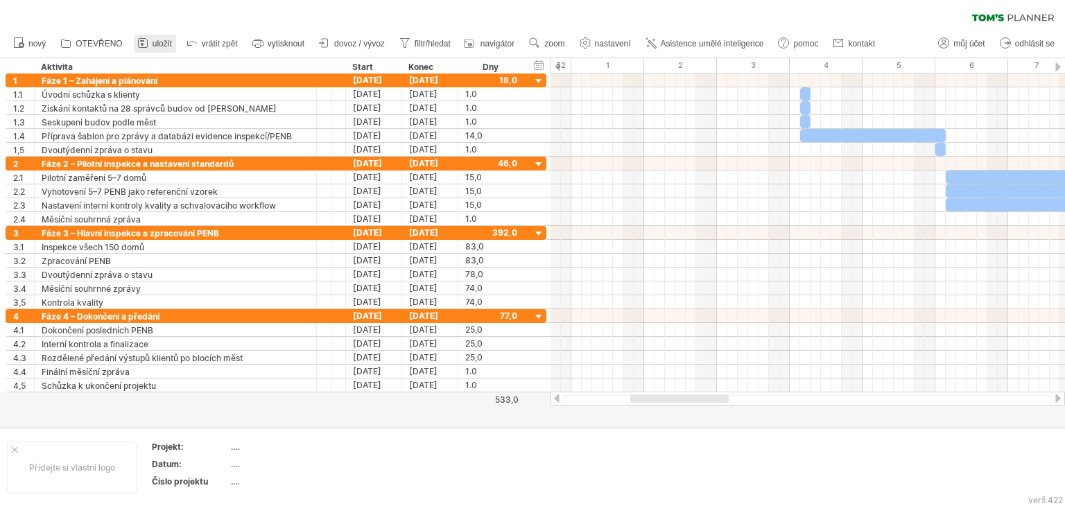
click at [169, 44] on font "uložit" at bounding box center [162, 44] width 19 height 10
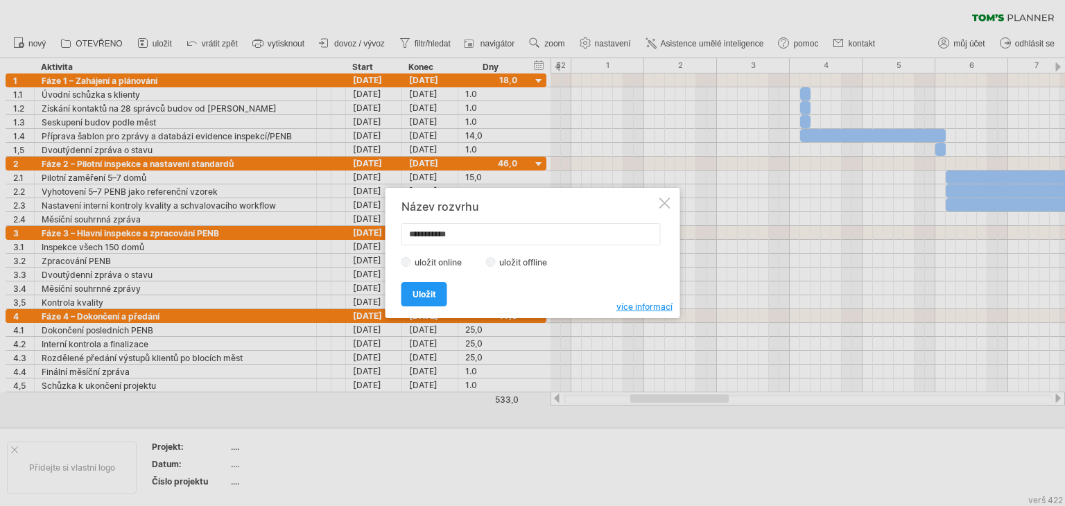
click at [665, 200] on div at bounding box center [664, 203] width 11 height 11
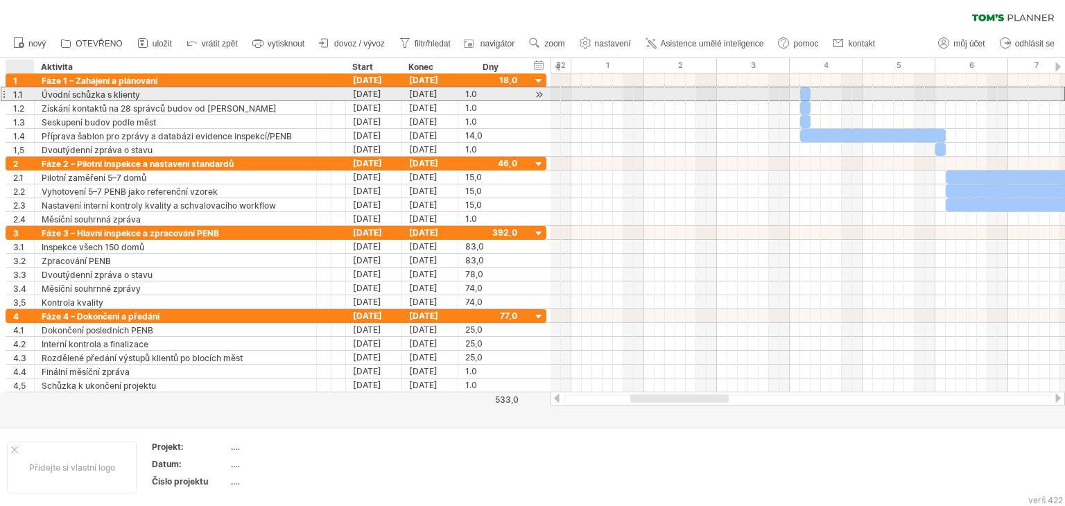
drag, startPoint x: 10, startPoint y: 95, endPoint x: 30, endPoint y: 96, distance: 19.5
click at [30, 96] on div "1.1" at bounding box center [20, 93] width 28 height 13
drag, startPoint x: 17, startPoint y: 92, endPoint x: 53, endPoint y: 97, distance: 36.5
click at [51, 97] on div "**********" at bounding box center [276, 94] width 541 height 15
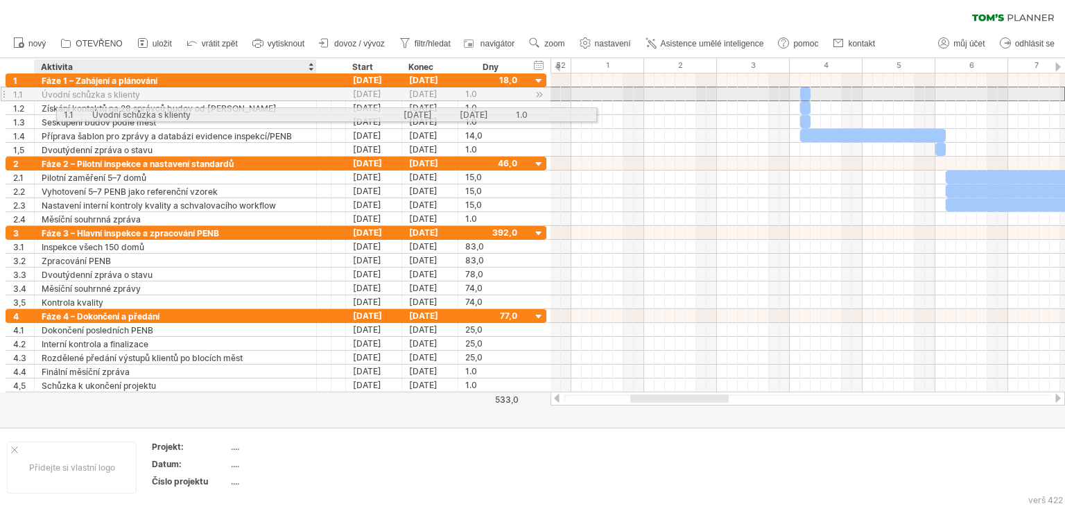
drag, startPoint x: 39, startPoint y: 95, endPoint x: 132, endPoint y: 114, distance: 95.5
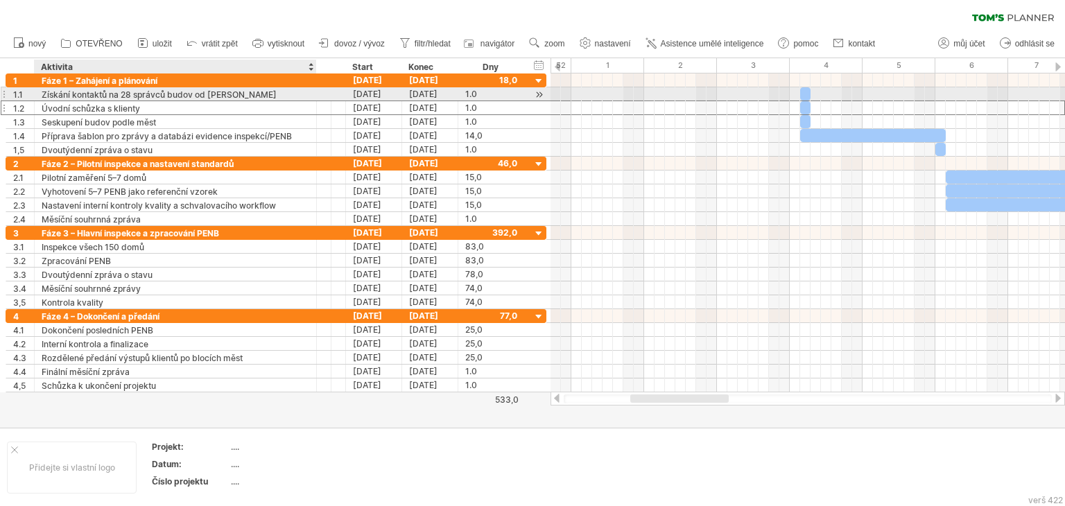
drag, startPoint x: 107, startPoint y: 110, endPoint x: 105, endPoint y: 98, distance: 12.7
click at [105, 98] on div "**********" at bounding box center [276, 114] width 541 height 83
drag, startPoint x: 19, startPoint y: 112, endPoint x: 25, endPoint y: 92, distance: 20.4
click at [25, 92] on div "**********" at bounding box center [276, 114] width 541 height 83
drag, startPoint x: 56, startPoint y: 105, endPoint x: 80, endPoint y: 94, distance: 27.0
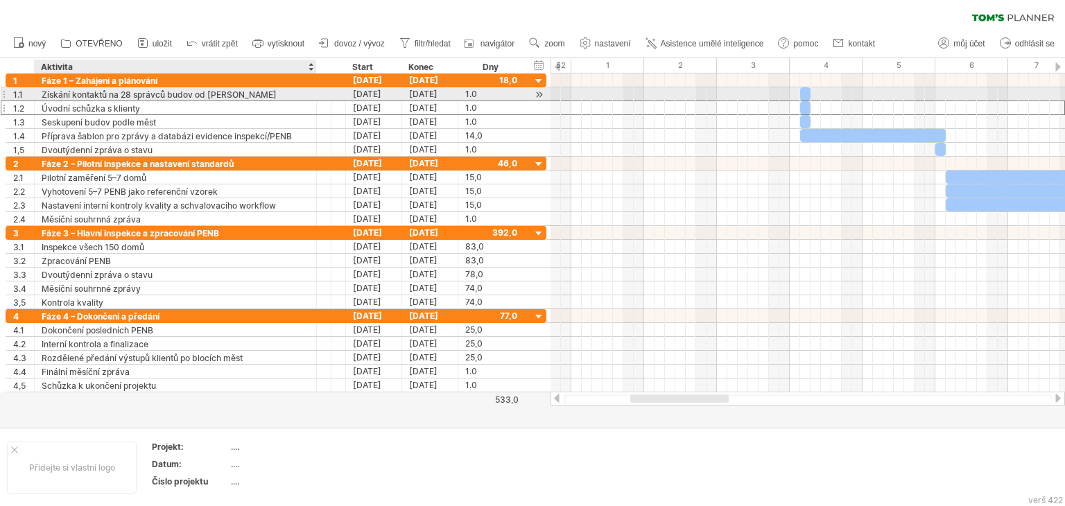
click at [80, 94] on div "**********" at bounding box center [276, 114] width 541 height 83
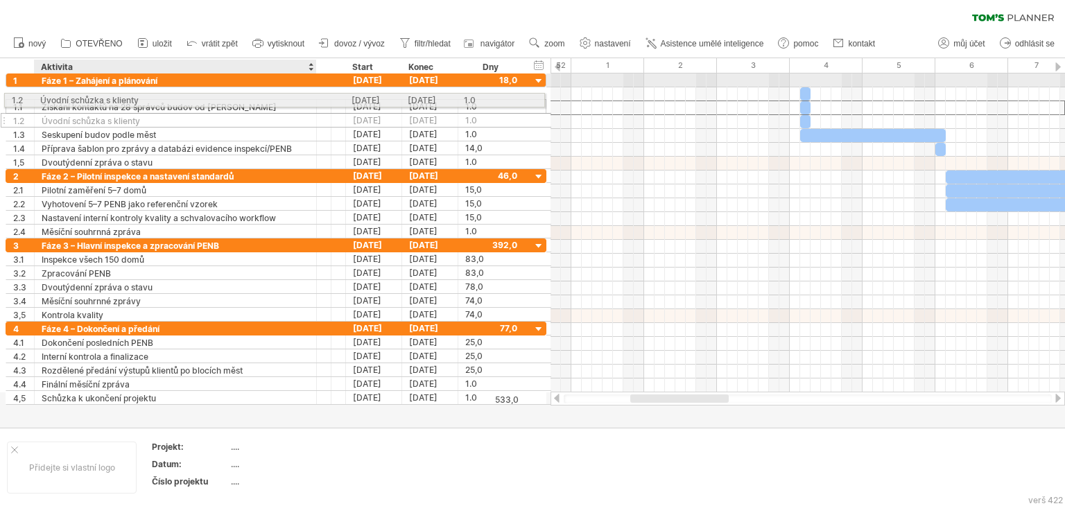
drag, startPoint x: 158, startPoint y: 110, endPoint x: 125, endPoint y: 98, distance: 35.5
